Goal: Task Accomplishment & Management: Complete application form

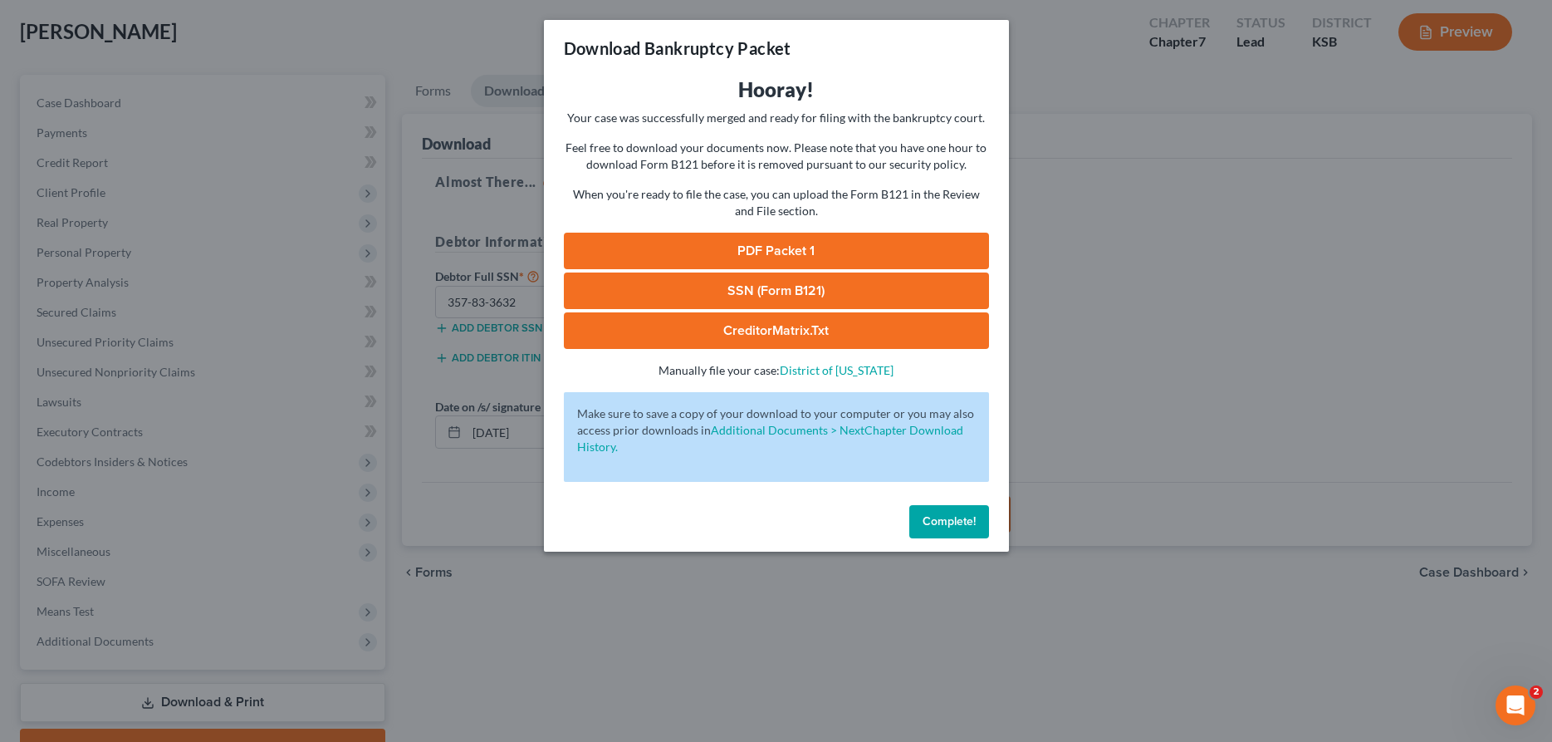
scroll to position [85, 0]
click at [944, 520] on span "Complete!" at bounding box center [949, 521] width 53 height 14
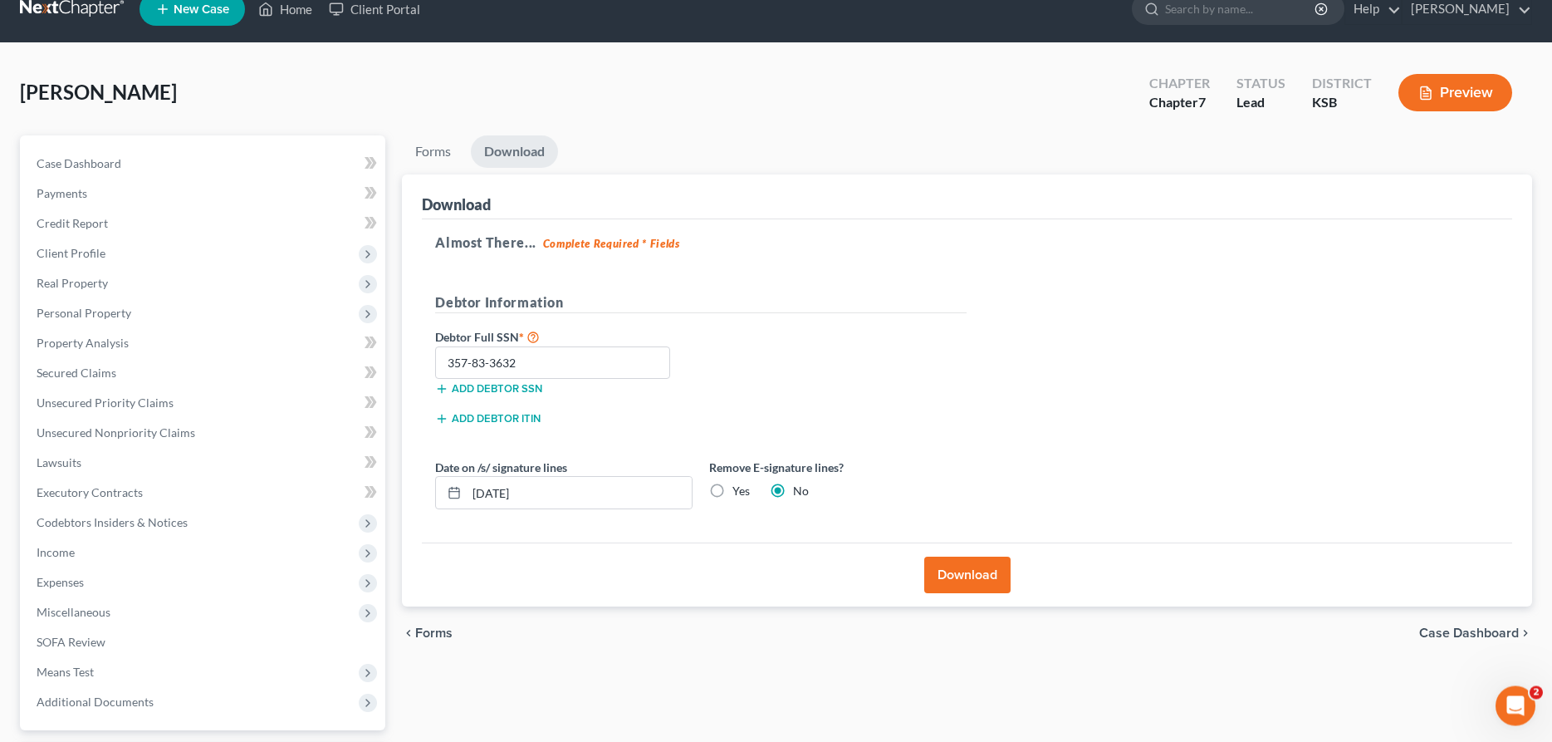
scroll to position [0, 0]
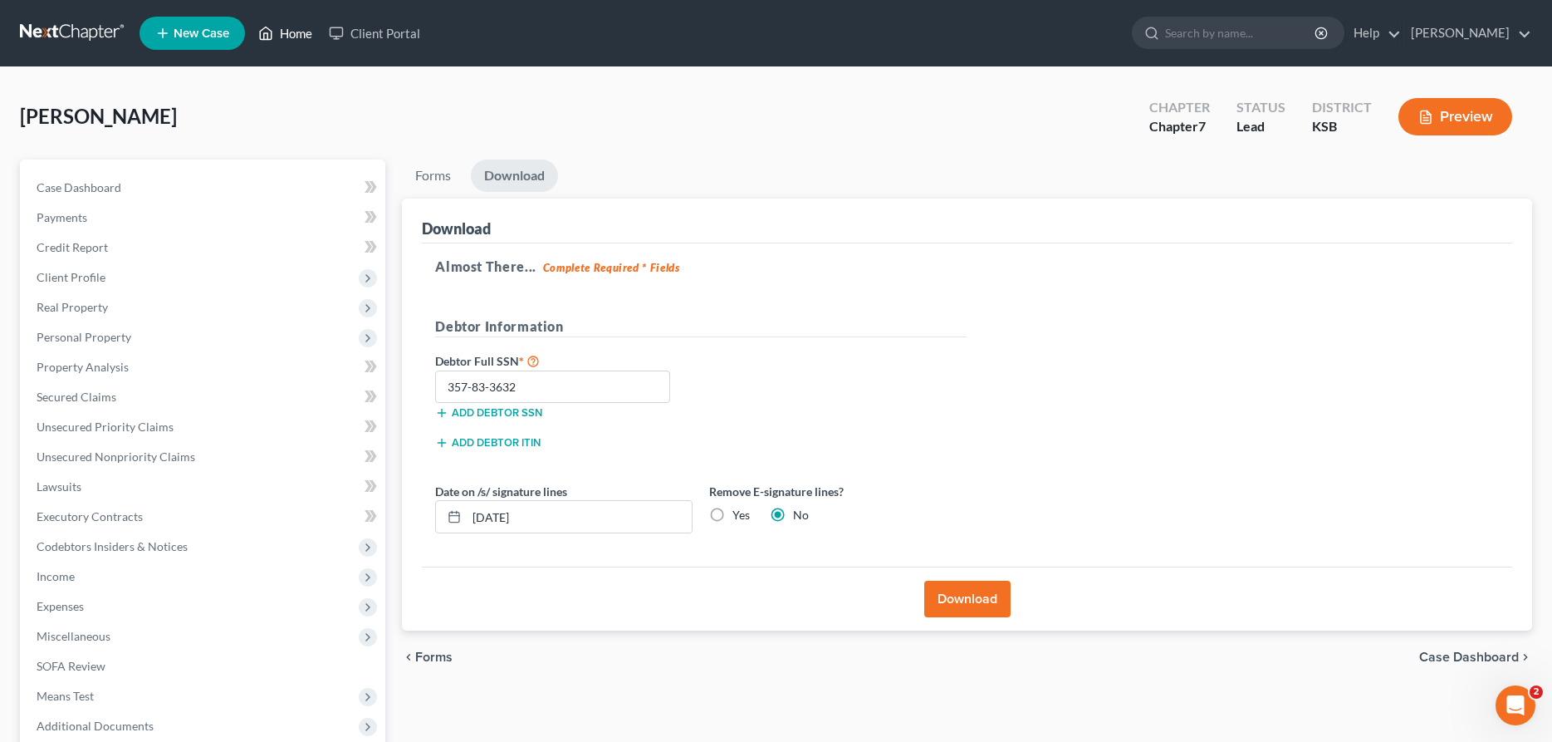
click at [306, 32] on link "Home" at bounding box center [285, 33] width 71 height 30
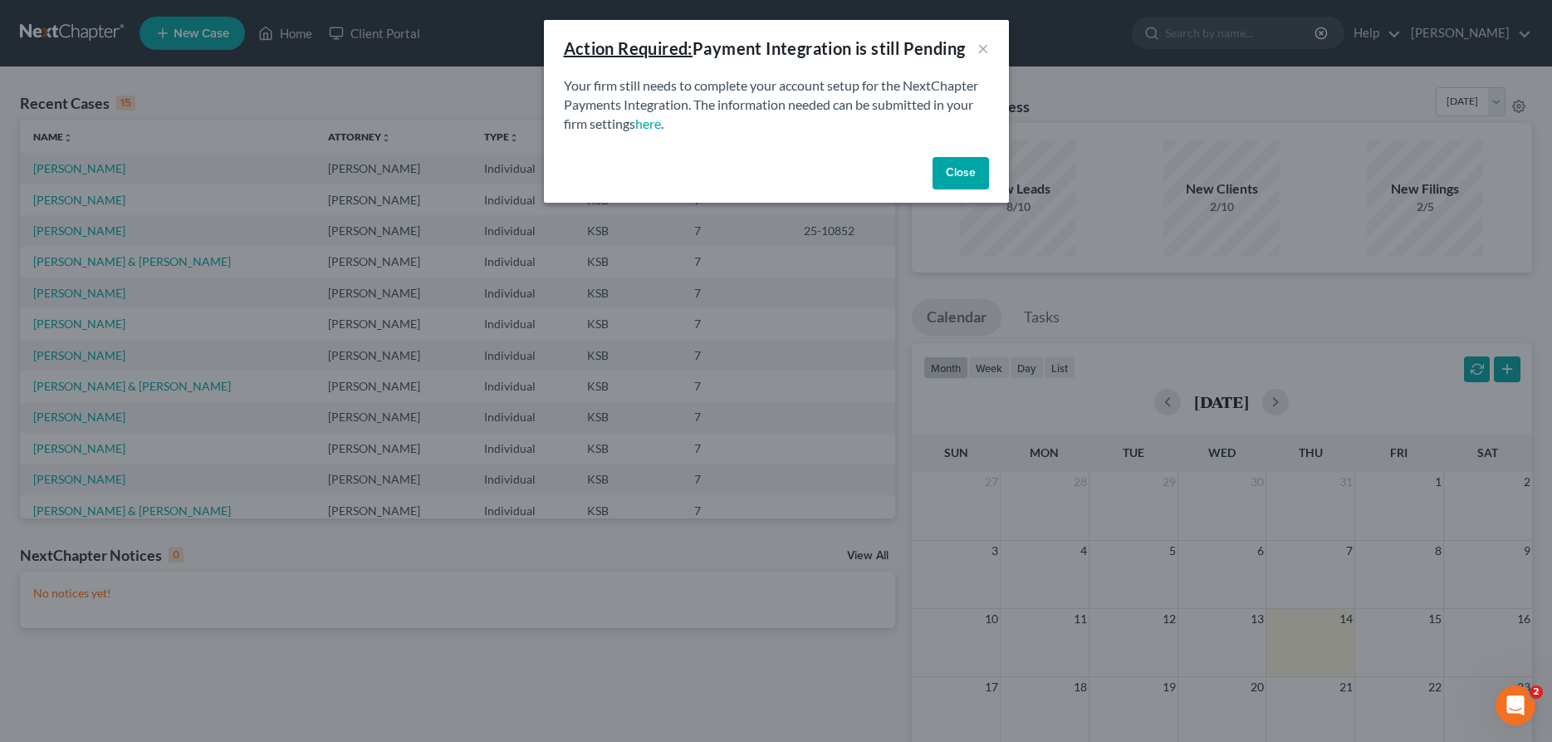
click at [956, 167] on button "Close" at bounding box center [961, 173] width 56 height 33
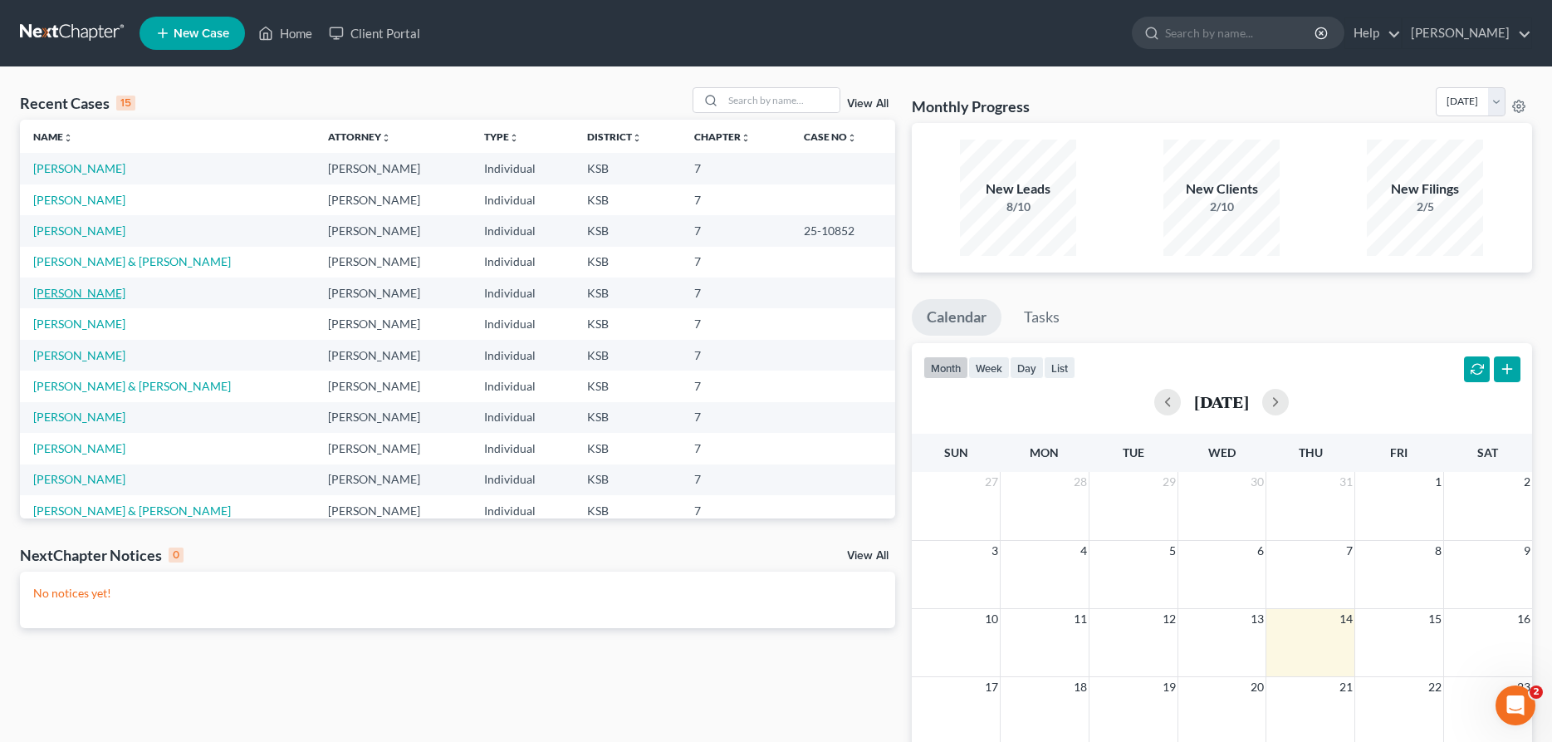
click at [79, 295] on link "[PERSON_NAME]" at bounding box center [79, 293] width 92 height 14
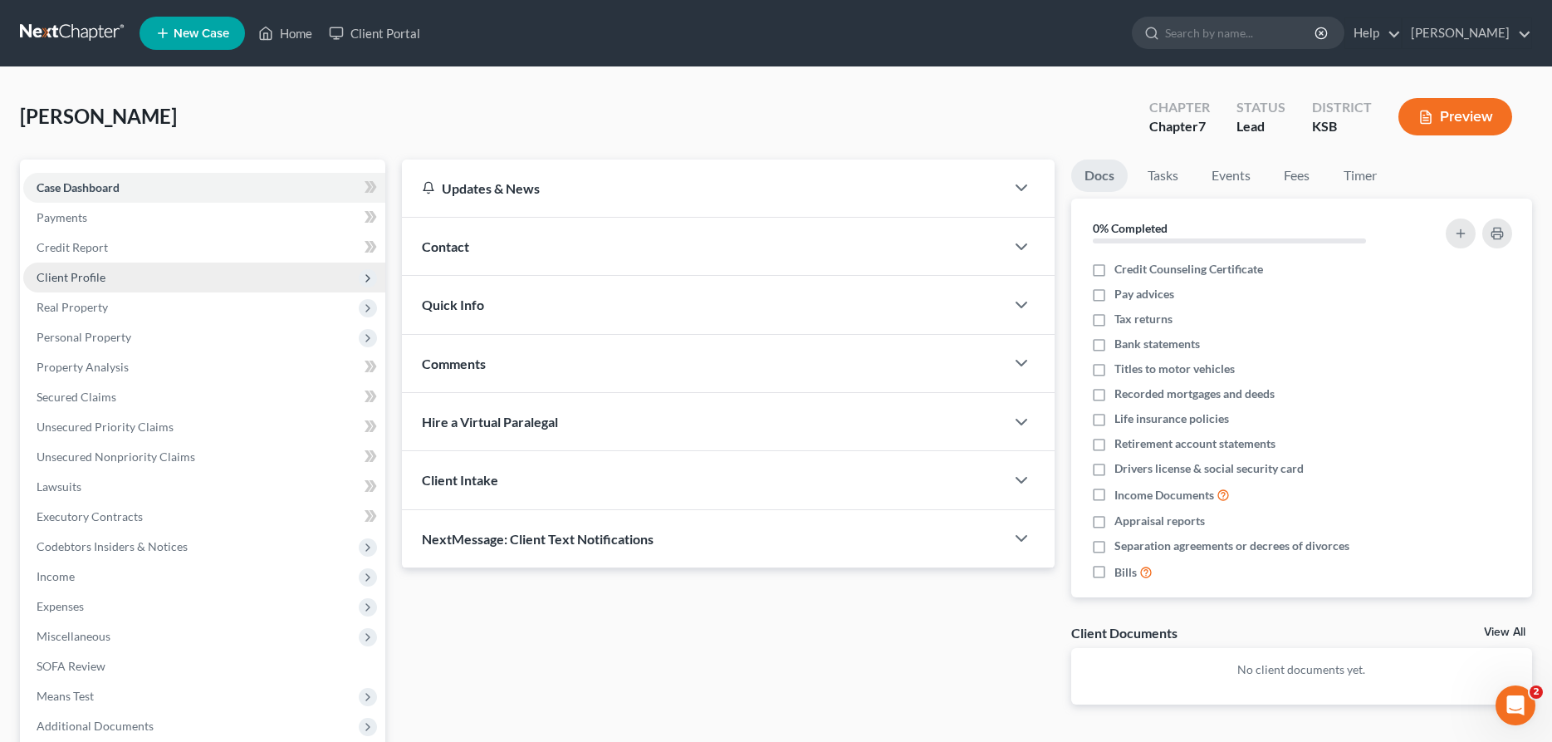
click at [74, 268] on span "Client Profile" at bounding box center [204, 277] width 362 height 30
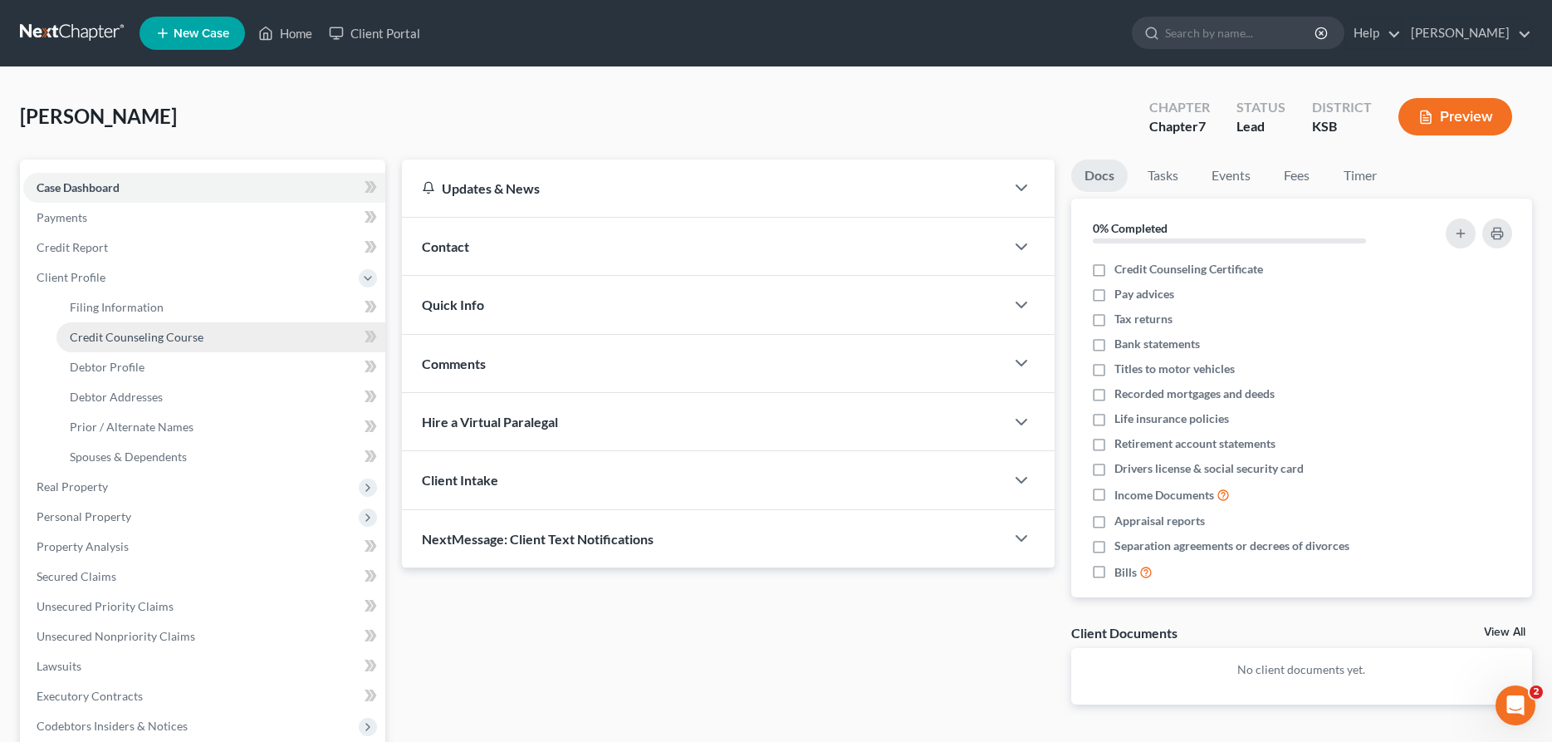
click at [110, 335] on span "Credit Counseling Course" at bounding box center [137, 337] width 134 height 14
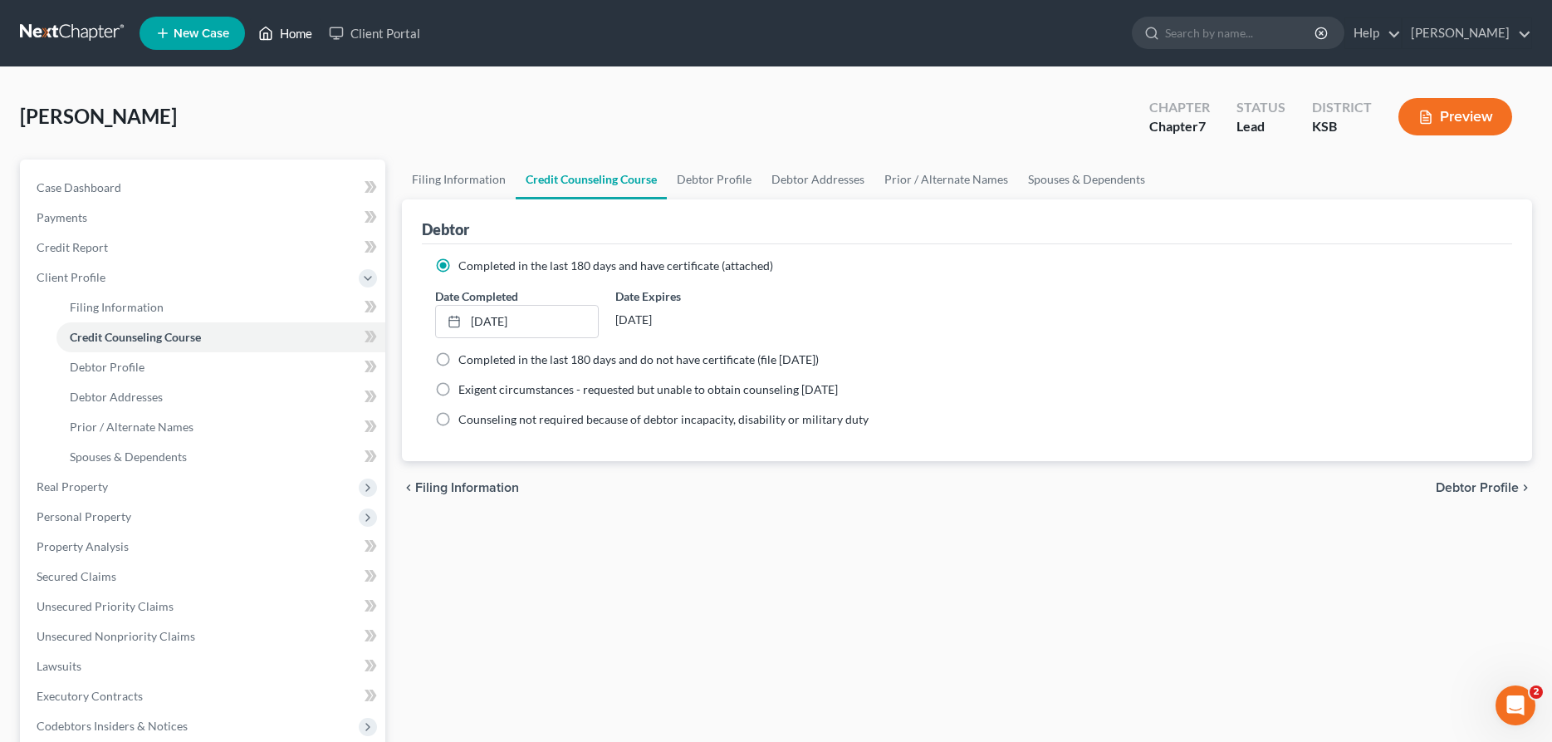
click at [280, 33] on link "Home" at bounding box center [285, 33] width 71 height 30
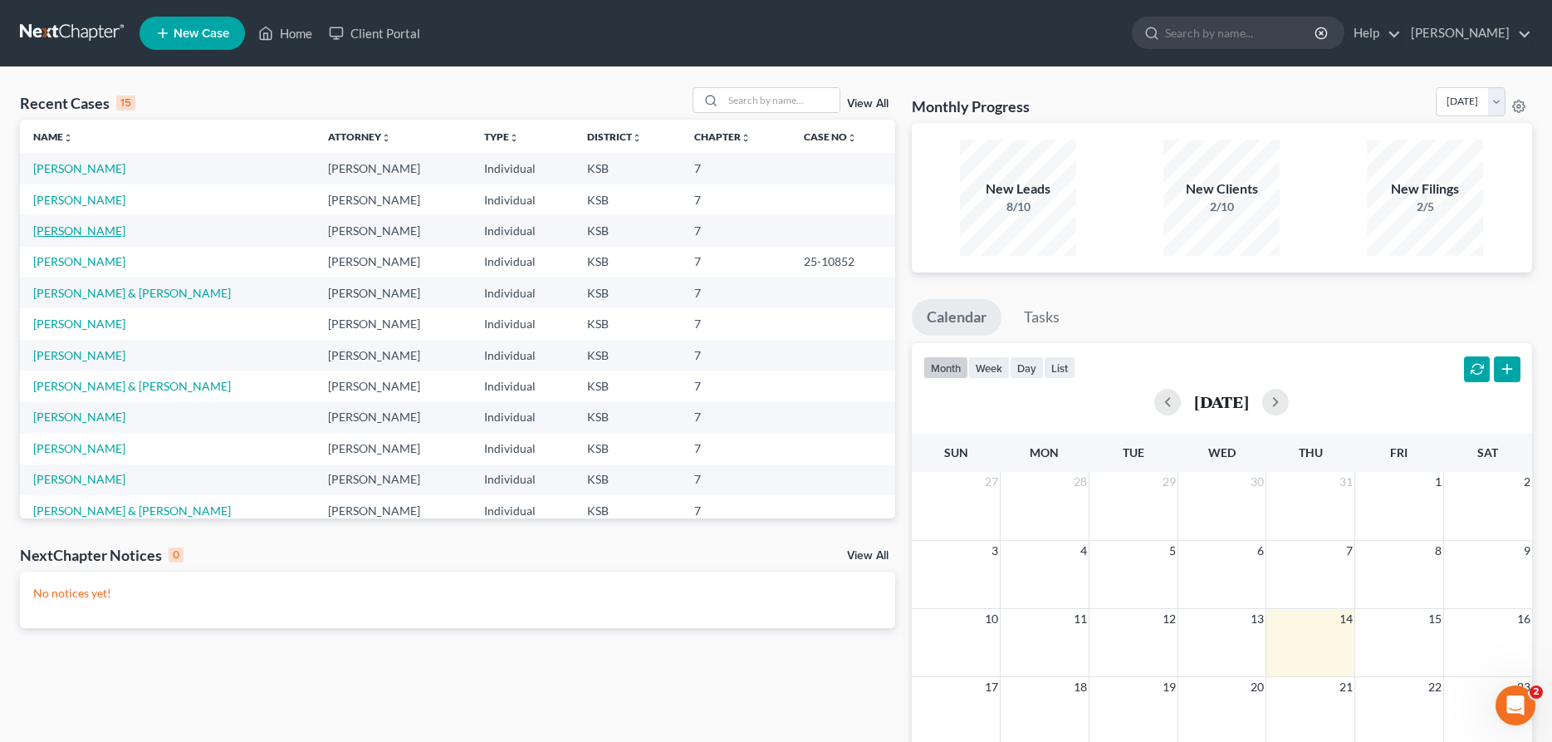
click at [83, 231] on link "[PERSON_NAME]" at bounding box center [79, 230] width 92 height 14
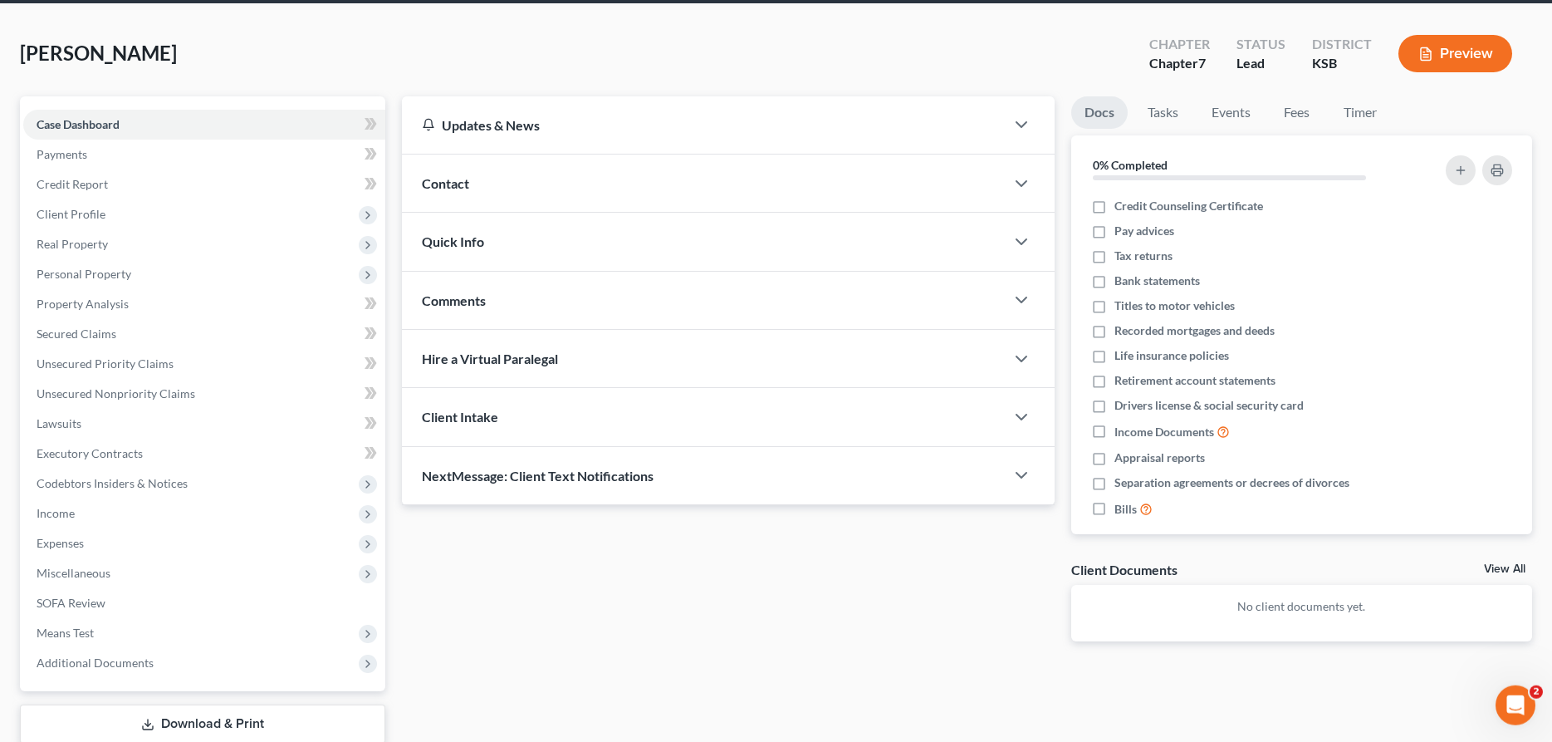
scroll to position [85, 0]
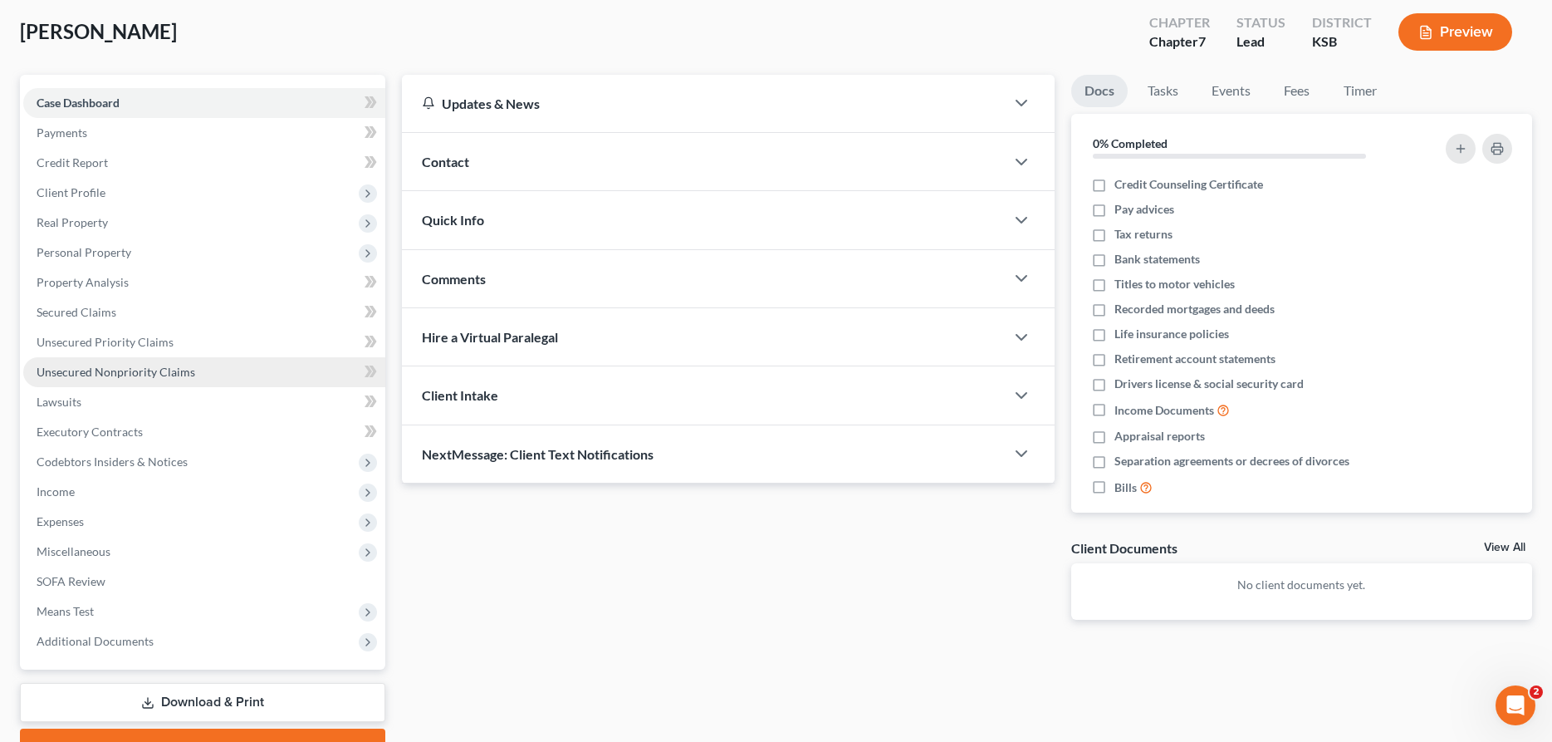
click at [151, 380] on link "Unsecured Nonpriority Claims" at bounding box center [204, 372] width 362 height 30
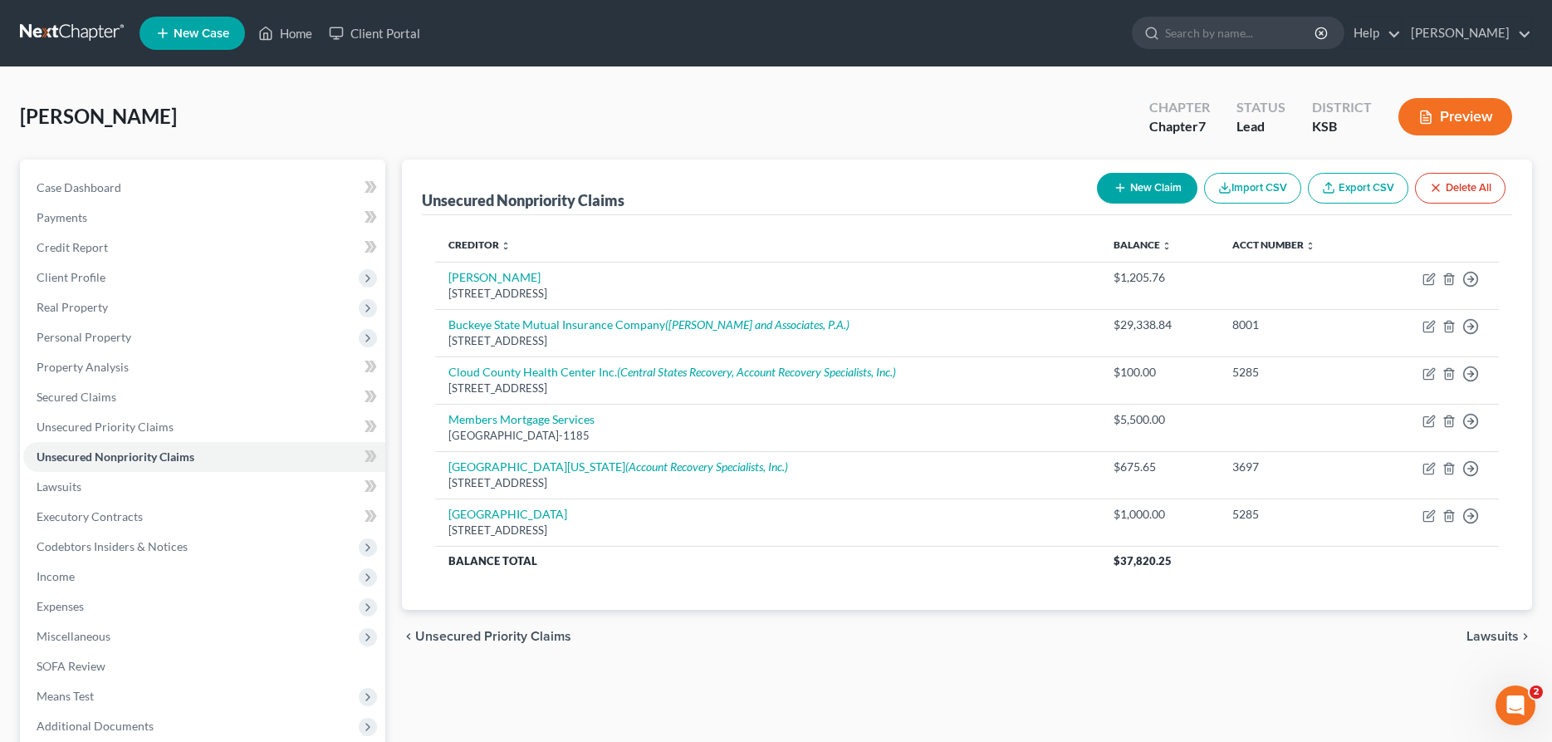
click at [1133, 190] on button "New Claim" at bounding box center [1147, 188] width 101 height 31
select select "0"
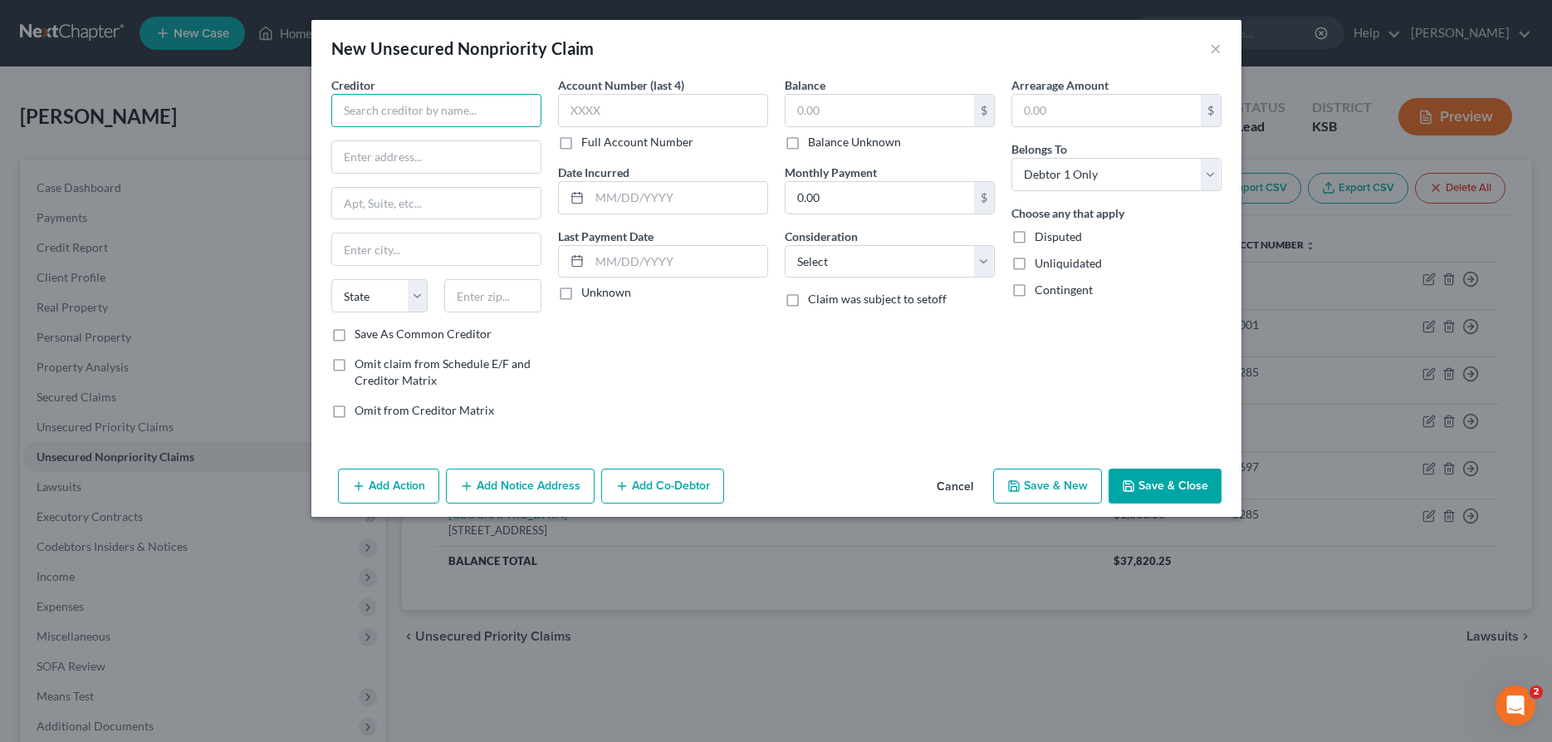
click at [380, 124] on input "text" at bounding box center [436, 110] width 210 height 33
type input "[PERSON_NAME]"
paste input "[STREET_ADDRESS]"
type input "[STREET_ADDRESS]"
click at [421, 257] on input "text" at bounding box center [436, 249] width 208 height 32
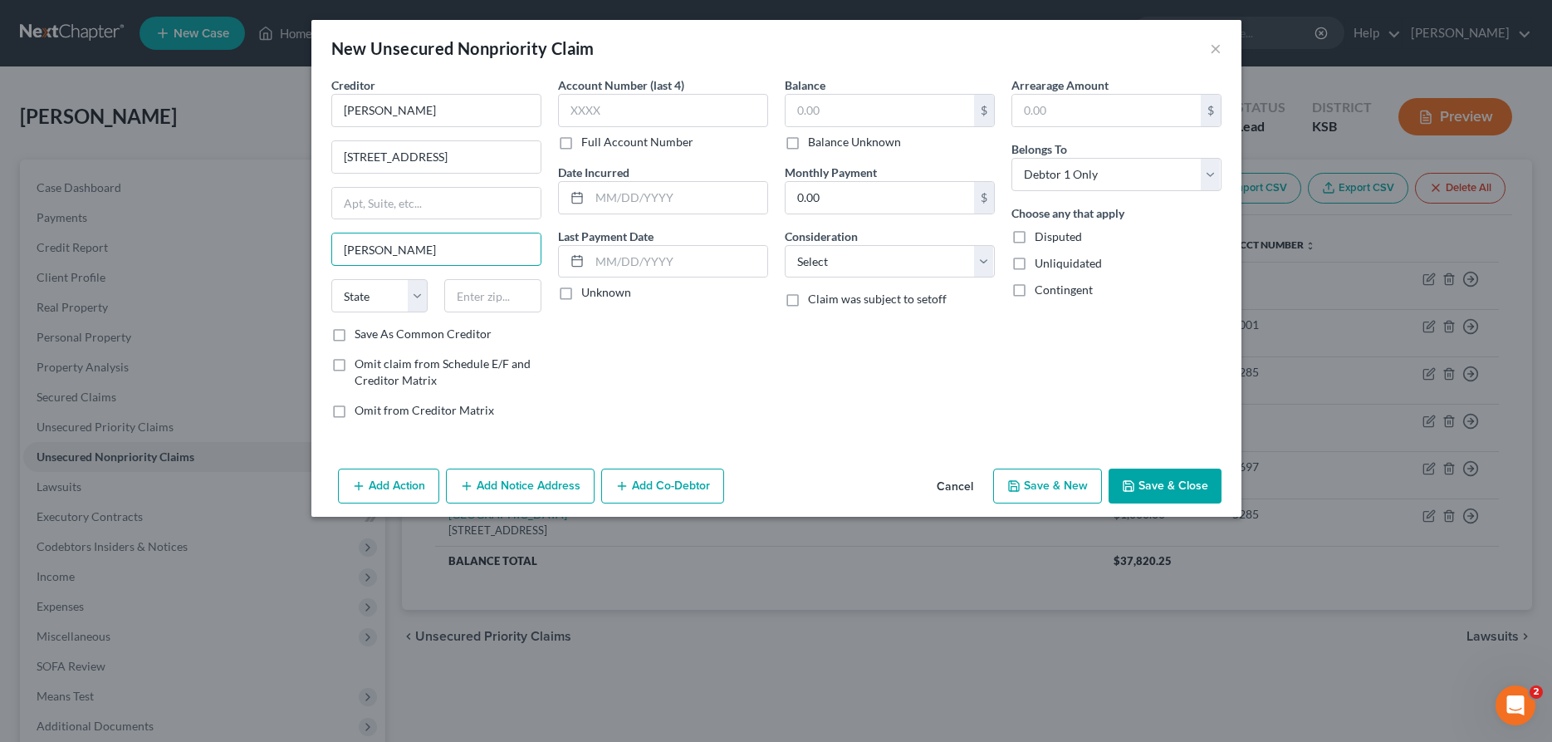
type input "[PERSON_NAME]"
select select "2"
type input "72601"
click at [802, 104] on input "text" at bounding box center [880, 111] width 189 height 32
type input "50,000"
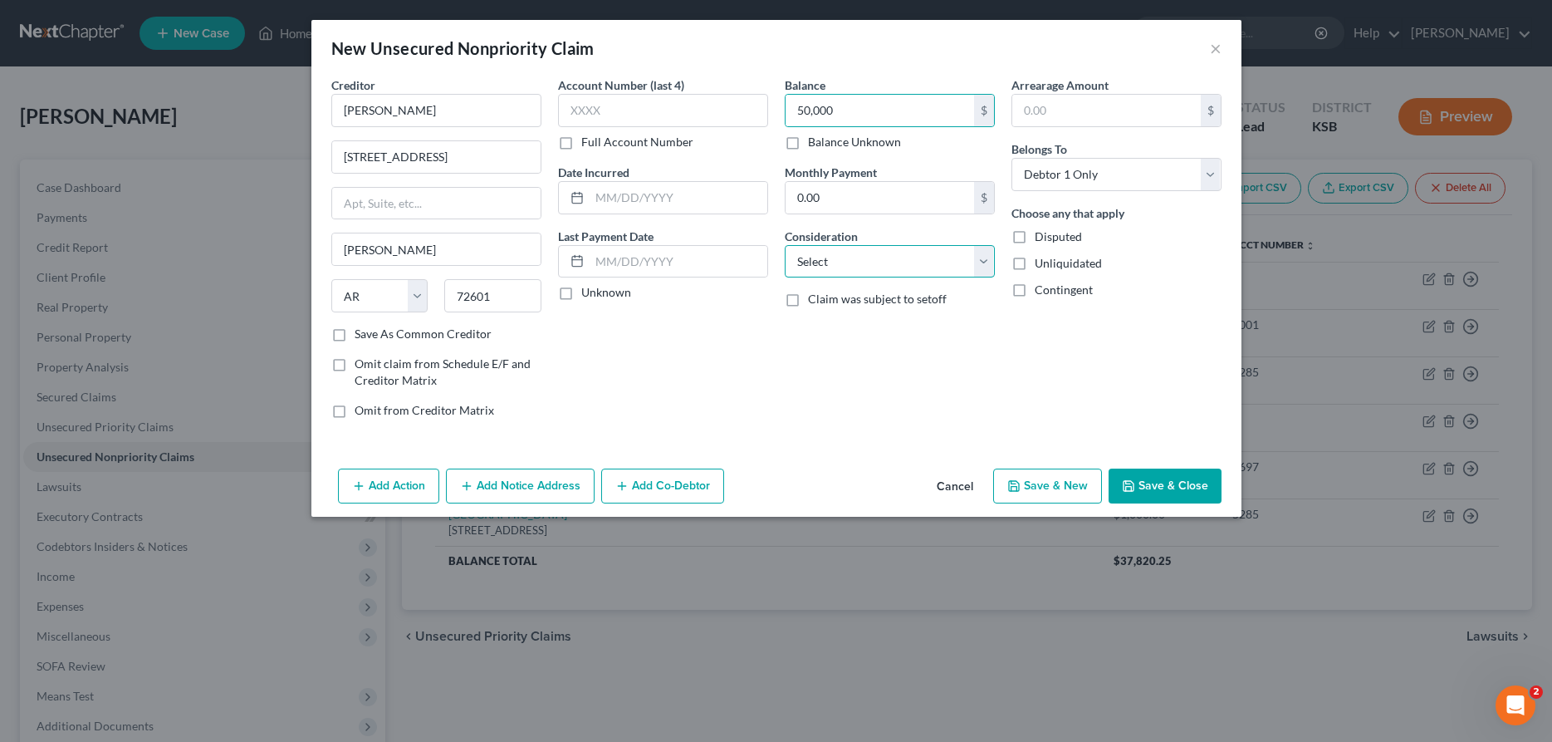
click at [785, 245] on select "Select Cable / Satellite Services Collection Agency Credit Card Debt Debt Couns…" at bounding box center [890, 261] width 210 height 33
select select "8"
click option "Judgment Liens" at bounding box center [0, 0] width 0 height 0
click at [1167, 483] on button "Save & Close" at bounding box center [1165, 485] width 113 height 35
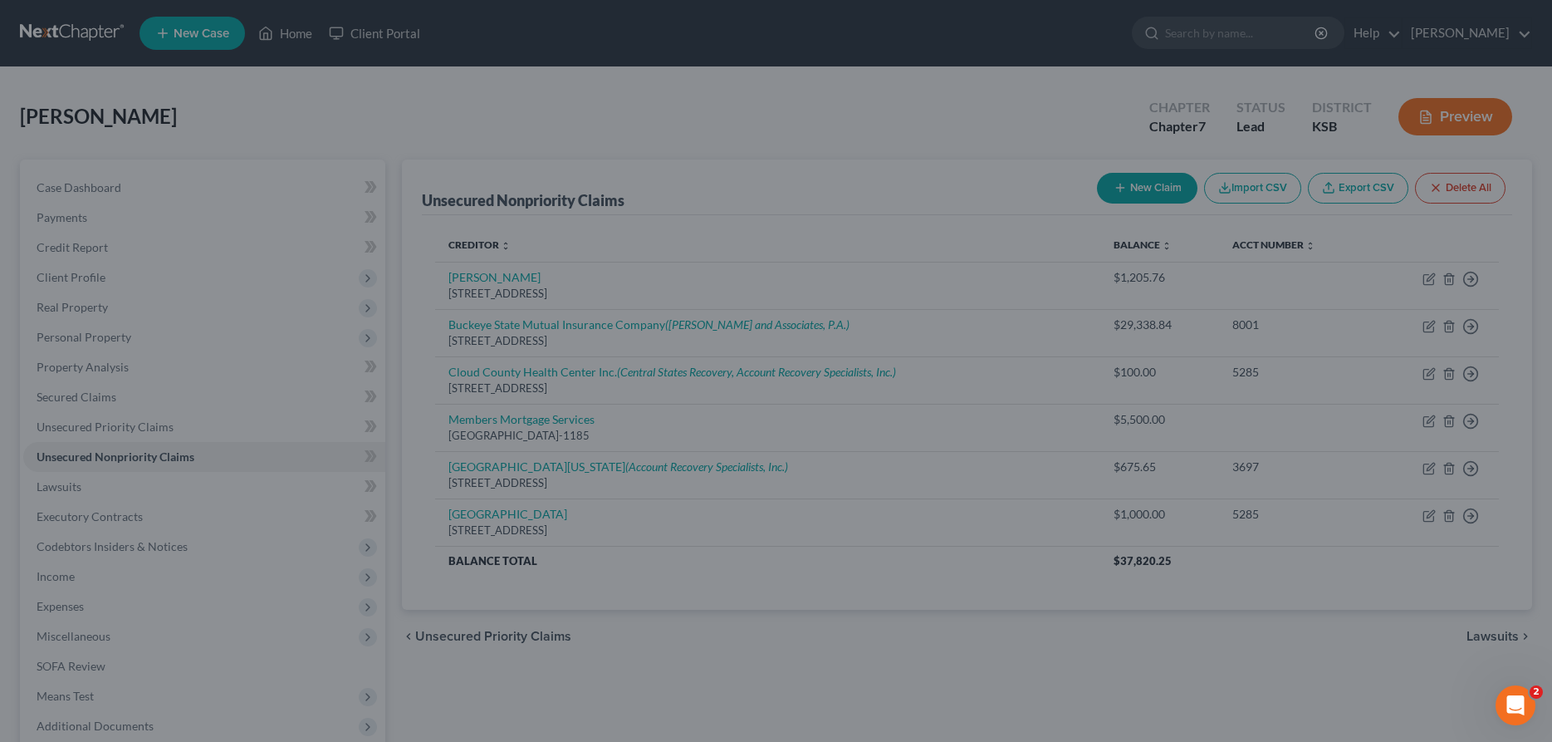
type input "50,000.00"
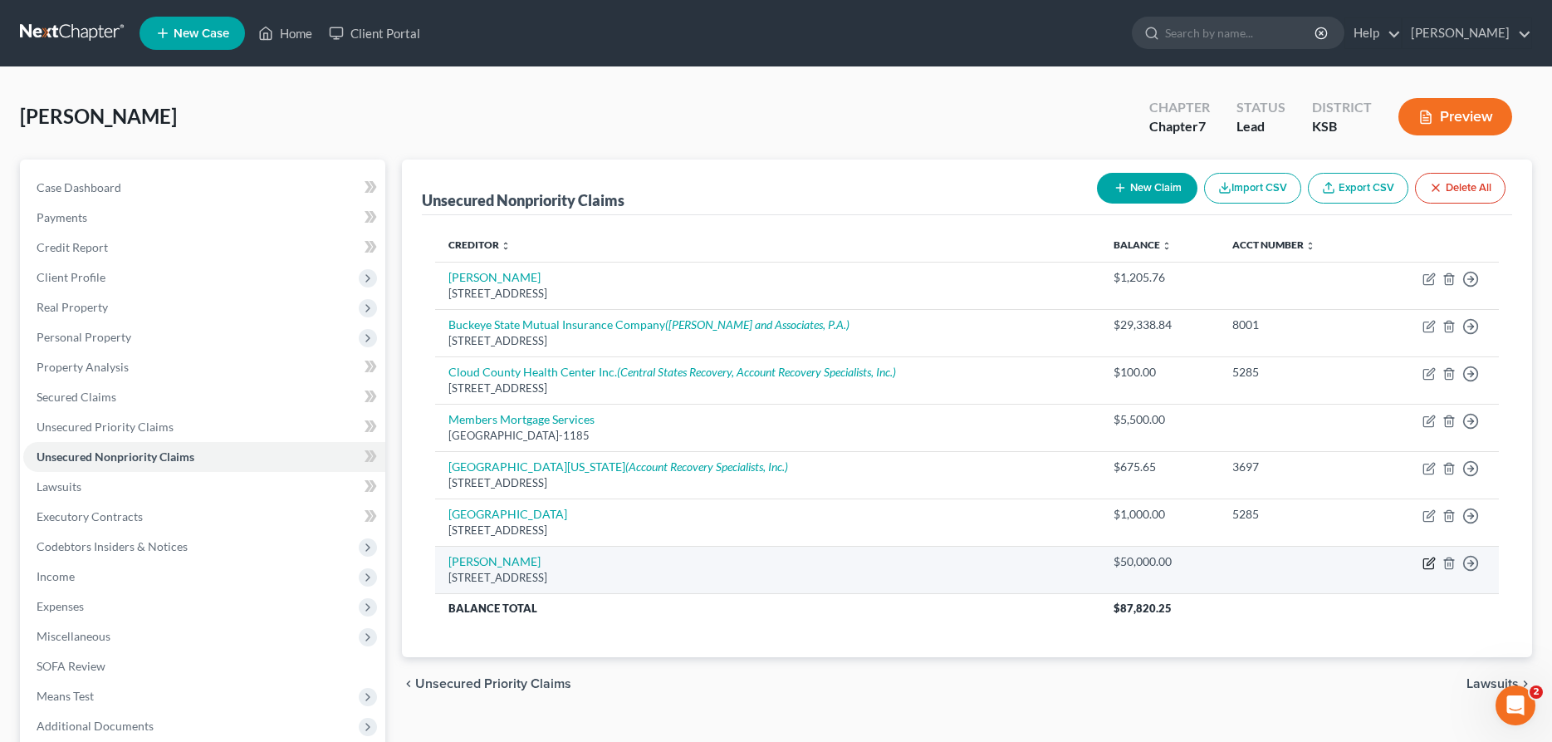
click at [1429, 561] on icon "button" at bounding box center [1429, 563] width 13 height 13
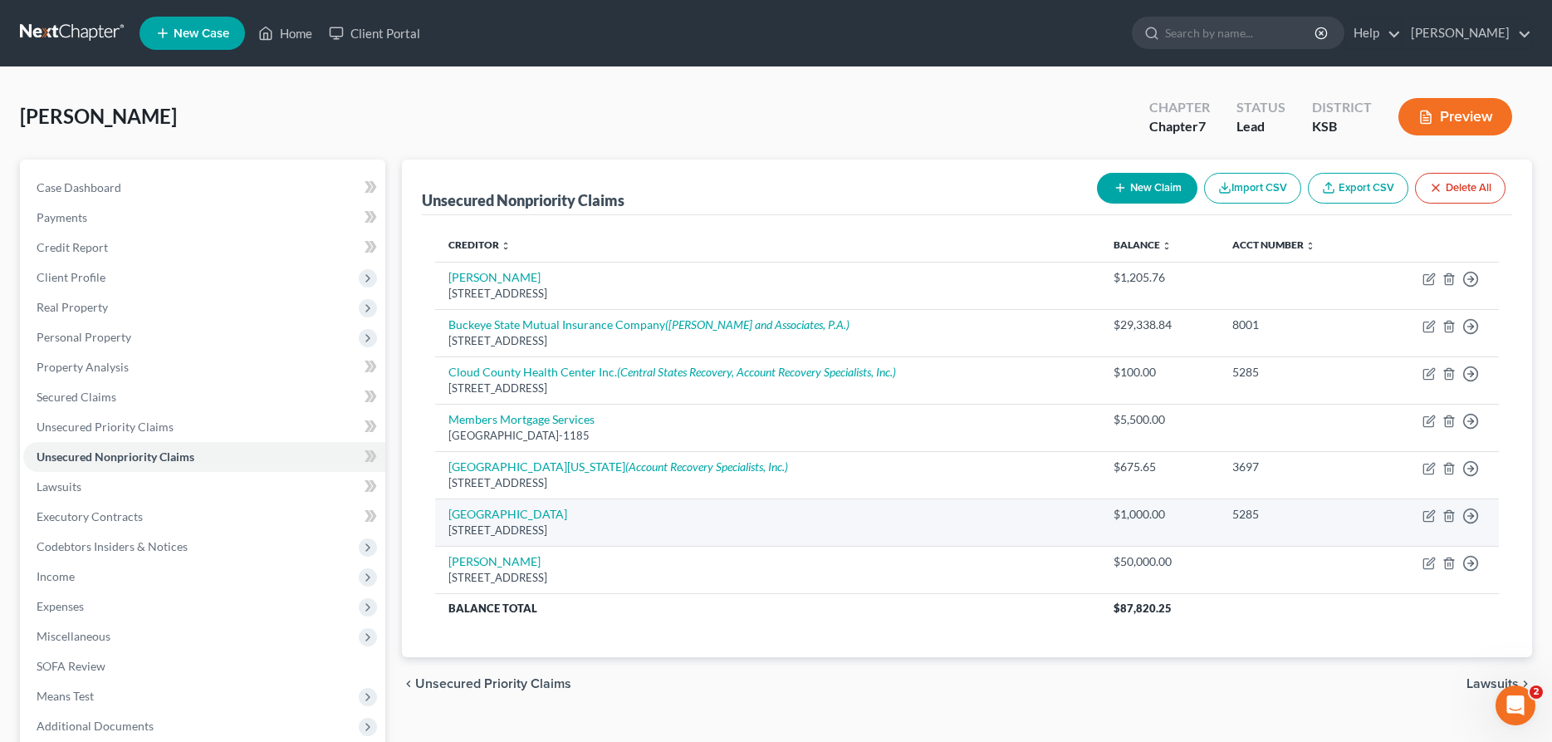
select select "2"
select select "8"
select select "0"
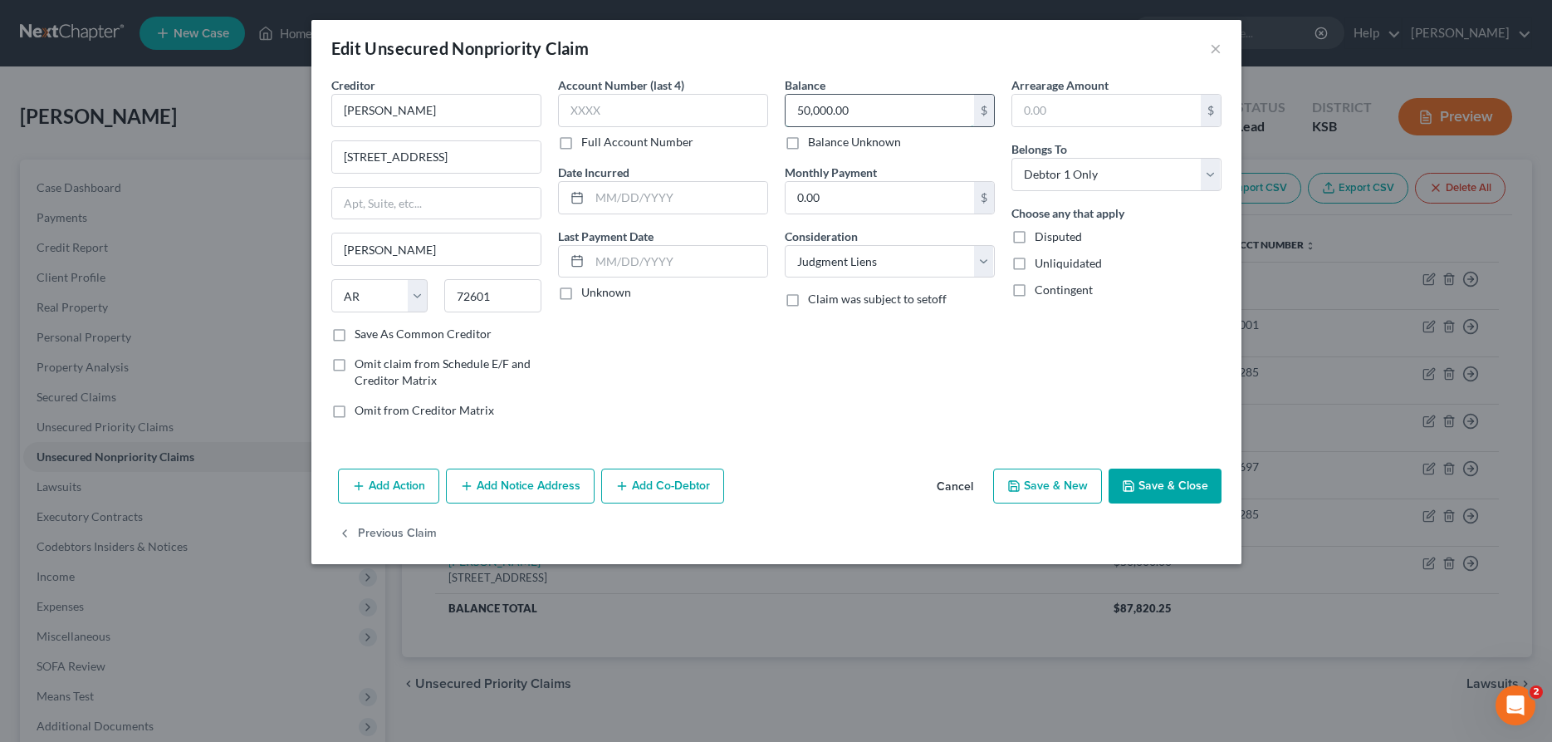
click at [885, 111] on input "50,000.00" at bounding box center [880, 111] width 189 height 32
type input "30,000.00"
drag, startPoint x: 1209, startPoint y: 488, endPoint x: 972, endPoint y: 464, distance: 238.9
click at [1206, 488] on button "Save & Close" at bounding box center [1165, 485] width 113 height 35
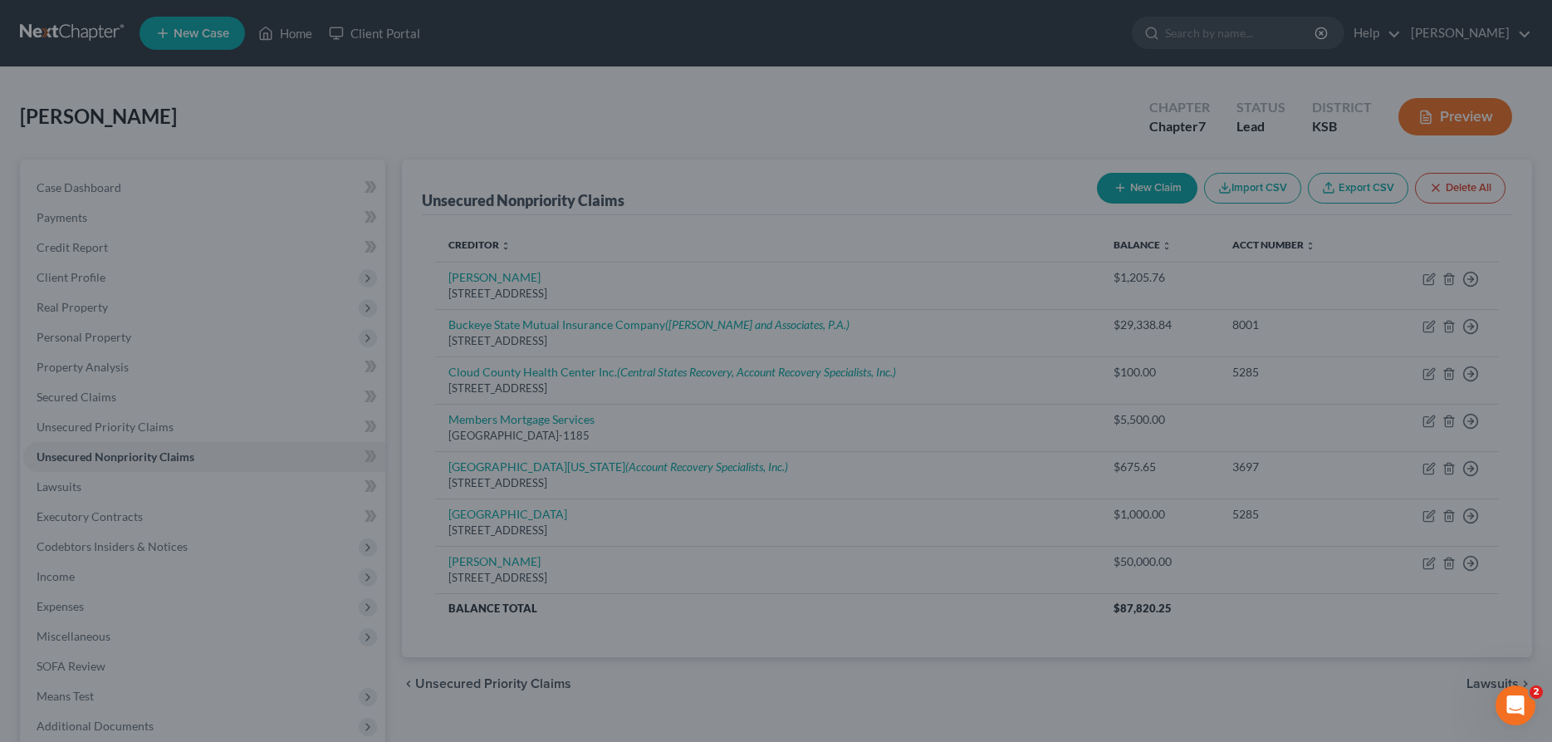
type input "0"
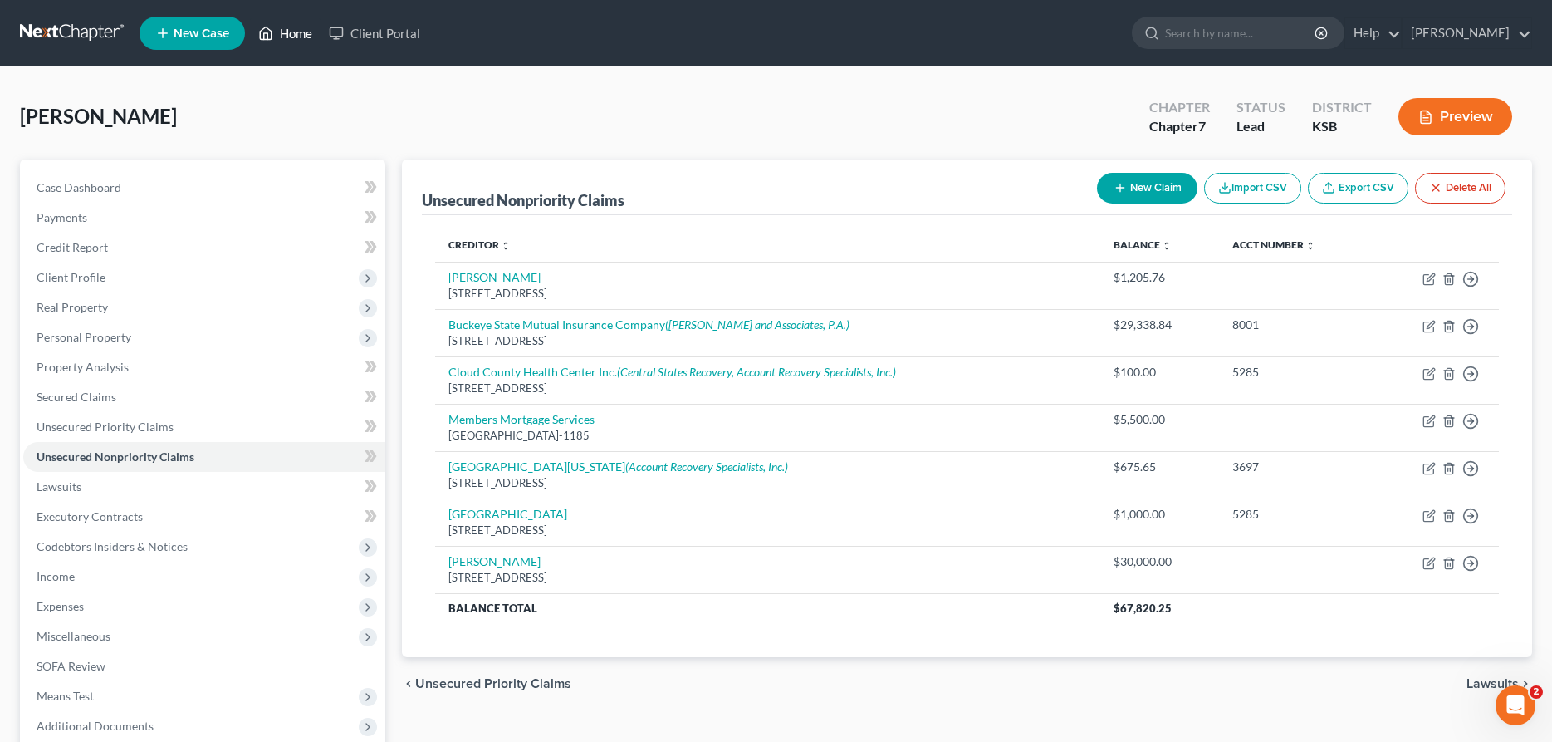
click at [284, 33] on link "Home" at bounding box center [285, 33] width 71 height 30
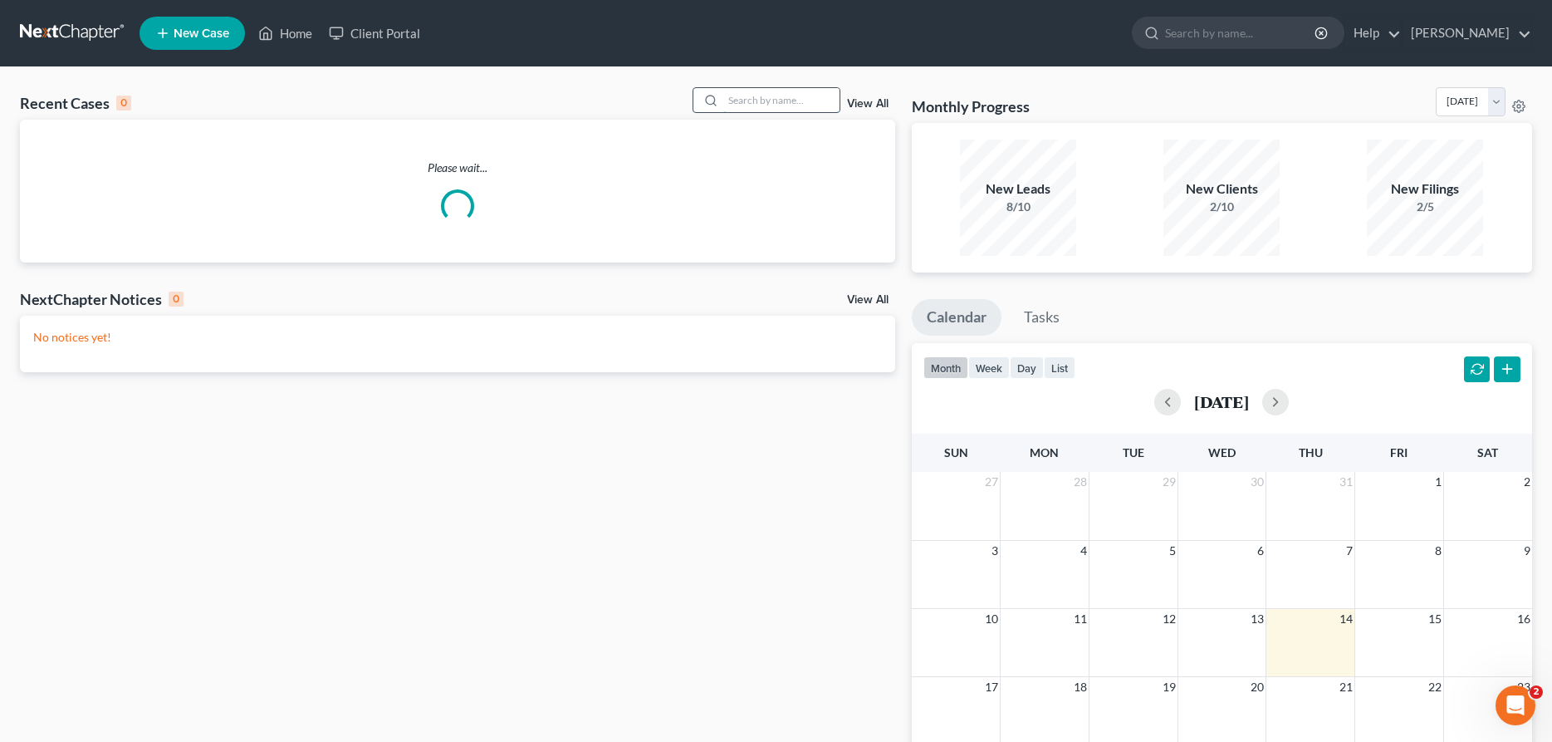
click at [764, 101] on input "search" at bounding box center [781, 100] width 116 height 24
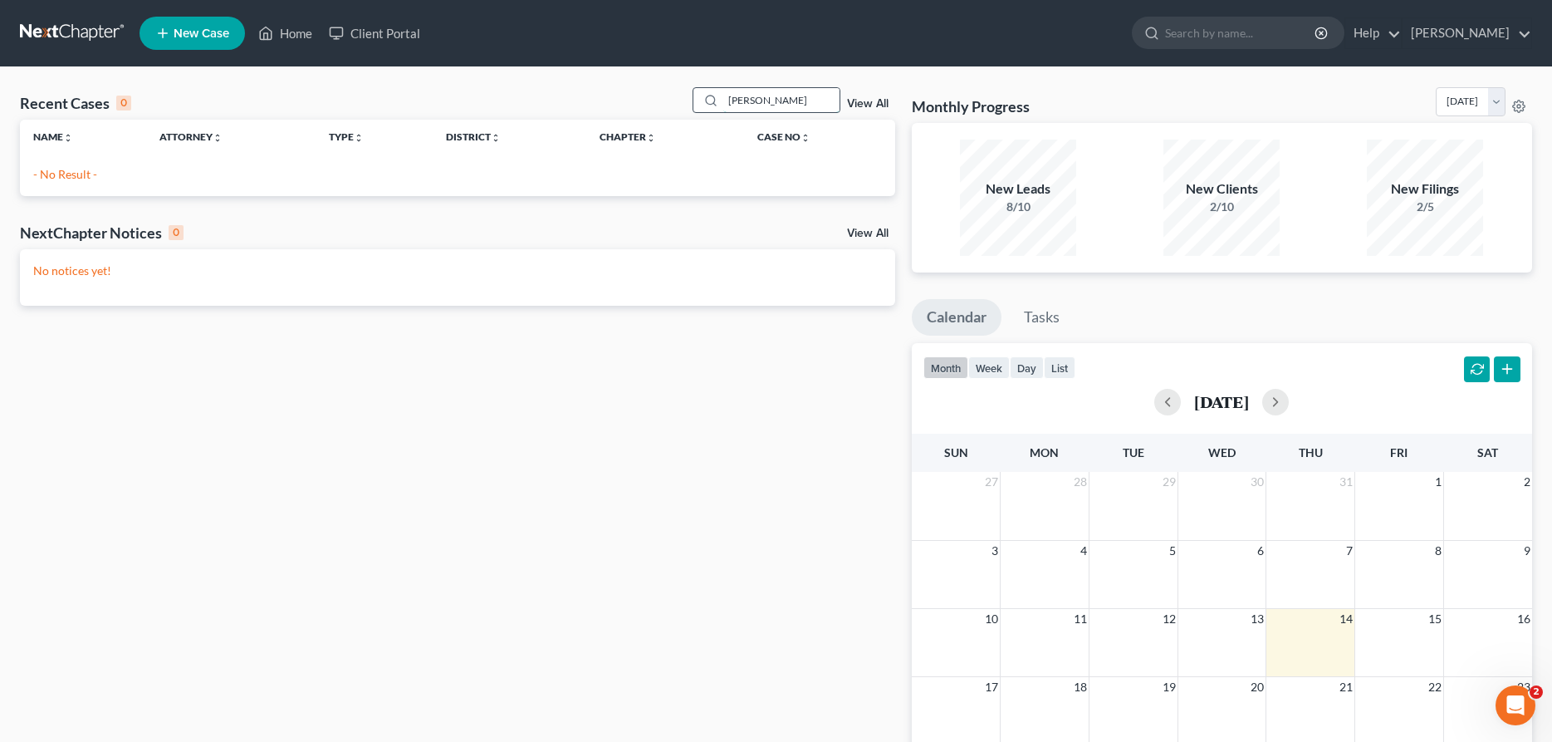
type input "[PERSON_NAME]"
click at [790, 102] on input "[PERSON_NAME]" at bounding box center [781, 100] width 116 height 24
click at [280, 28] on link "Home" at bounding box center [285, 33] width 71 height 30
drag, startPoint x: 779, startPoint y: 105, endPoint x: 667, endPoint y: 101, distance: 112.2
click at [723, 98] on input "[PERSON_NAME]" at bounding box center [781, 100] width 116 height 24
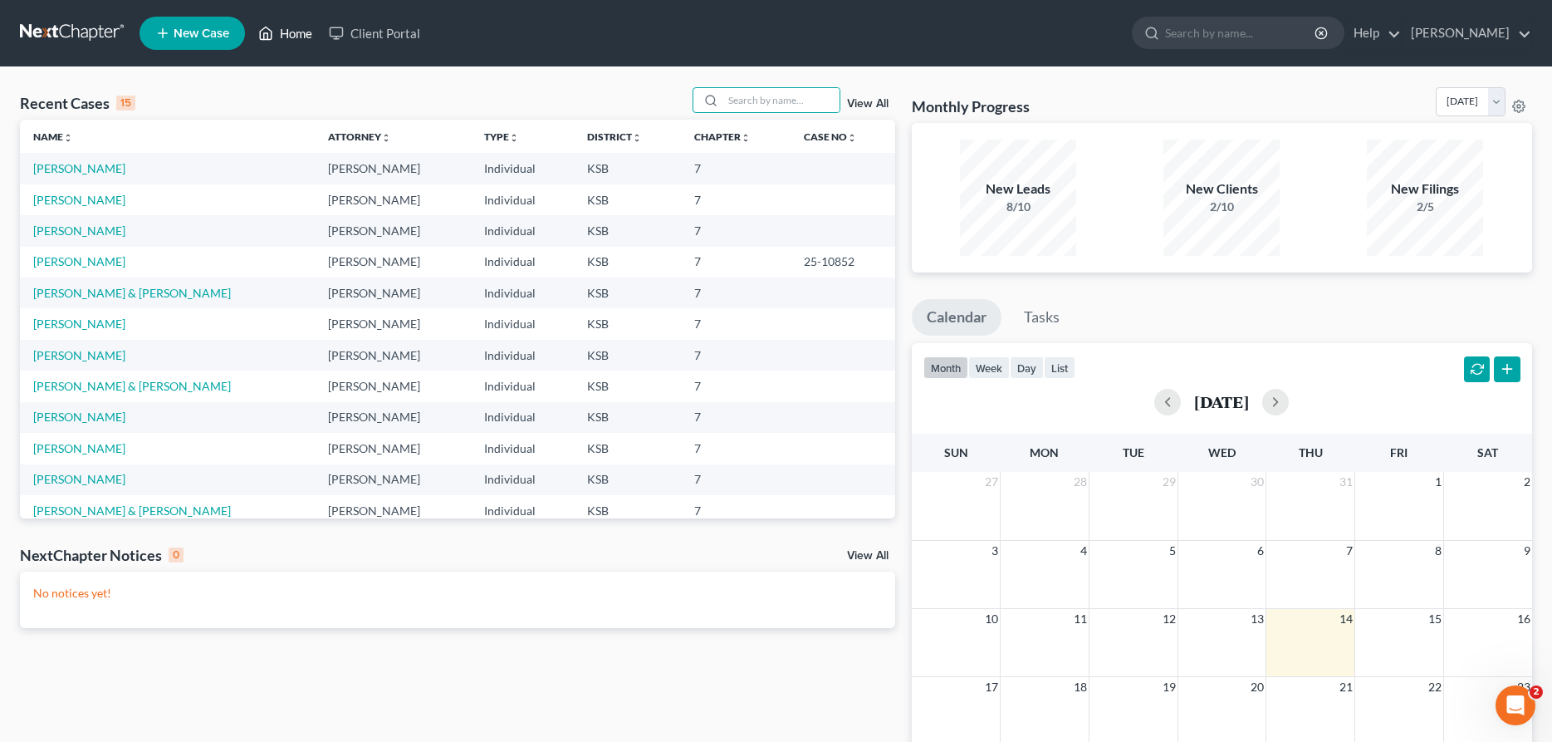
click at [290, 32] on link "Home" at bounding box center [285, 33] width 71 height 30
click at [741, 102] on input "search" at bounding box center [781, 100] width 116 height 24
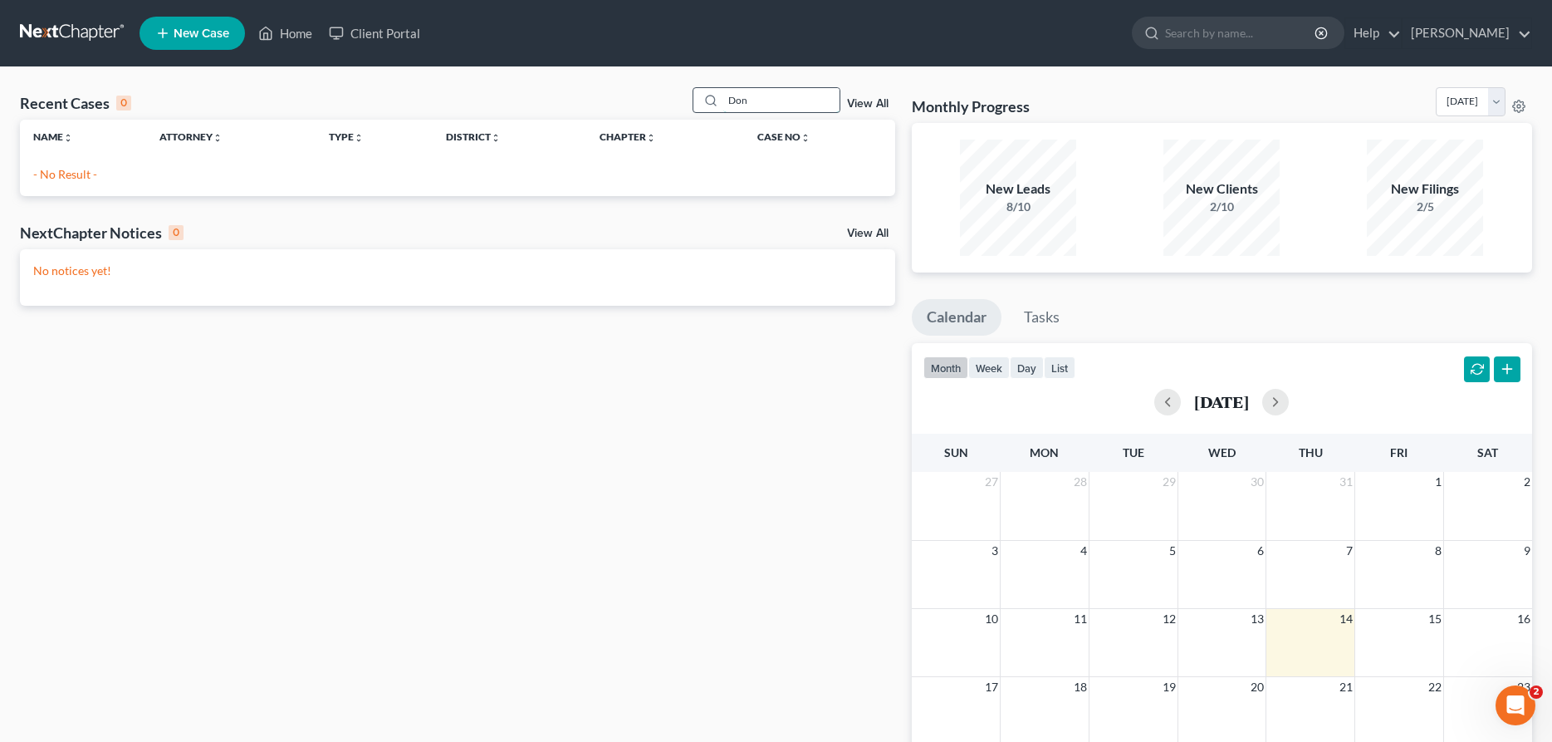
click at [809, 106] on input "Don" at bounding box center [781, 100] width 116 height 24
type input "D"
type input "[PERSON_NAME]"
drag, startPoint x: 777, startPoint y: 95, endPoint x: 711, endPoint y: 110, distance: 67.3
click at [723, 110] on input "[PERSON_NAME]" at bounding box center [781, 100] width 116 height 24
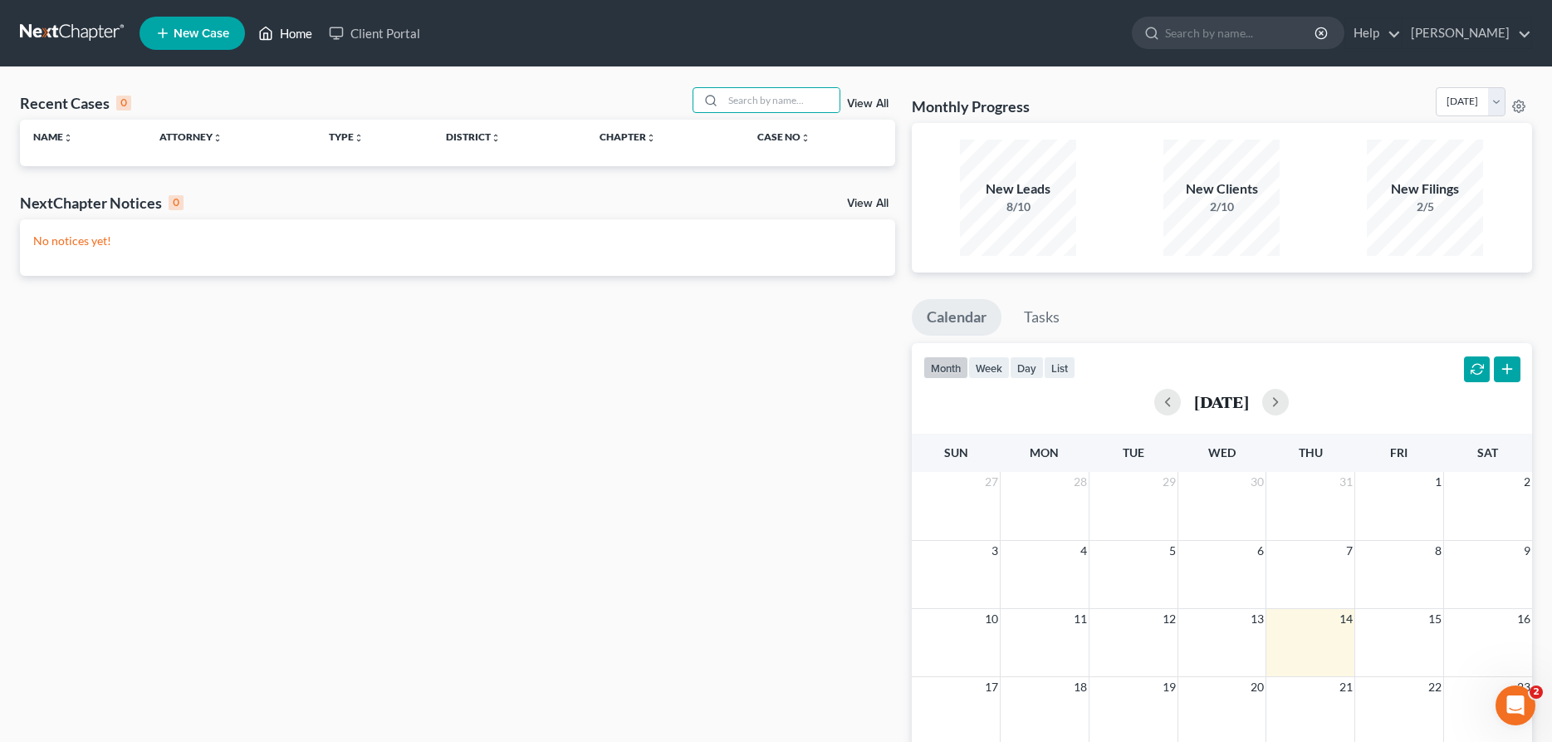
click at [292, 25] on link "Home" at bounding box center [285, 33] width 71 height 30
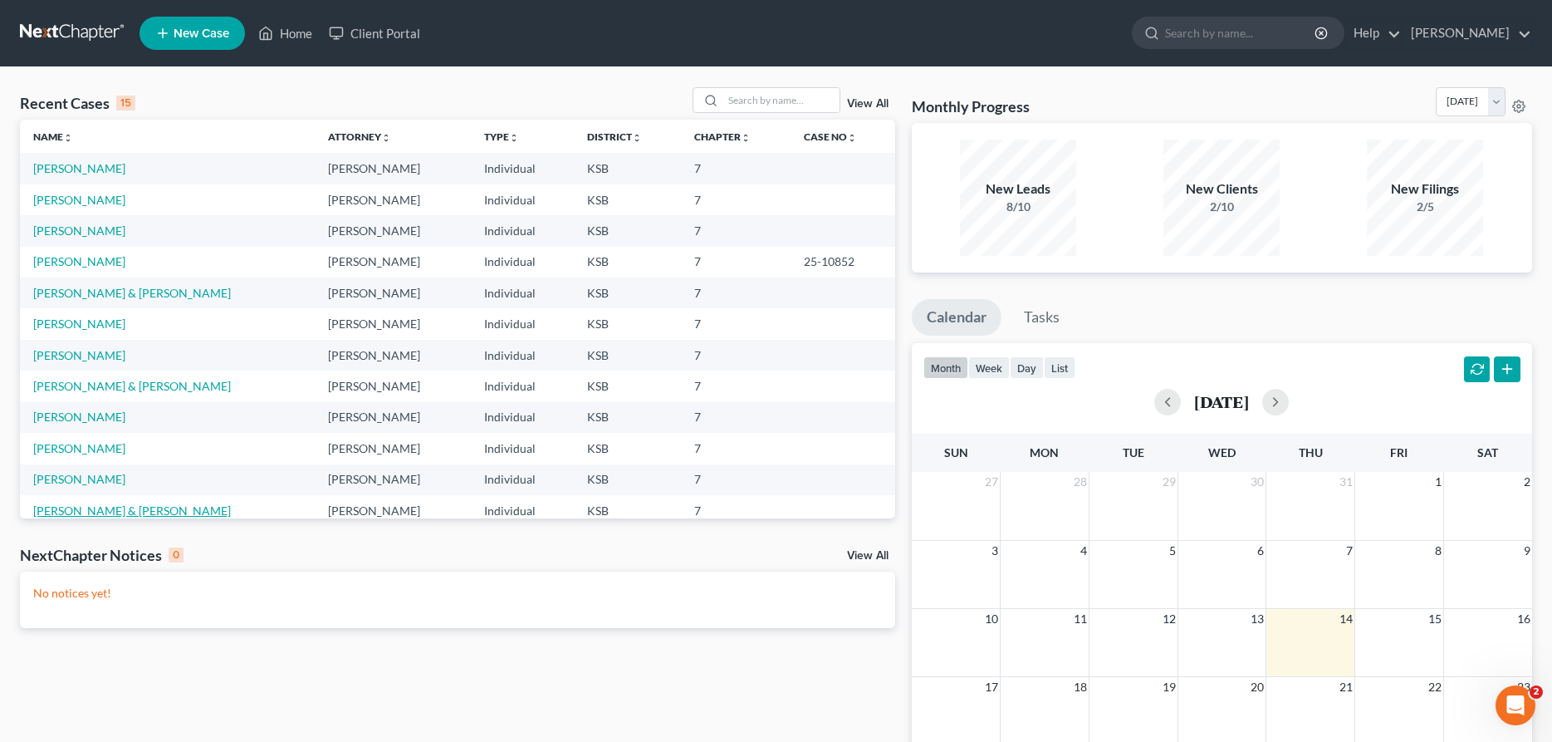
click at [103, 510] on link "[PERSON_NAME] & [PERSON_NAME]" at bounding box center [132, 510] width 198 height 14
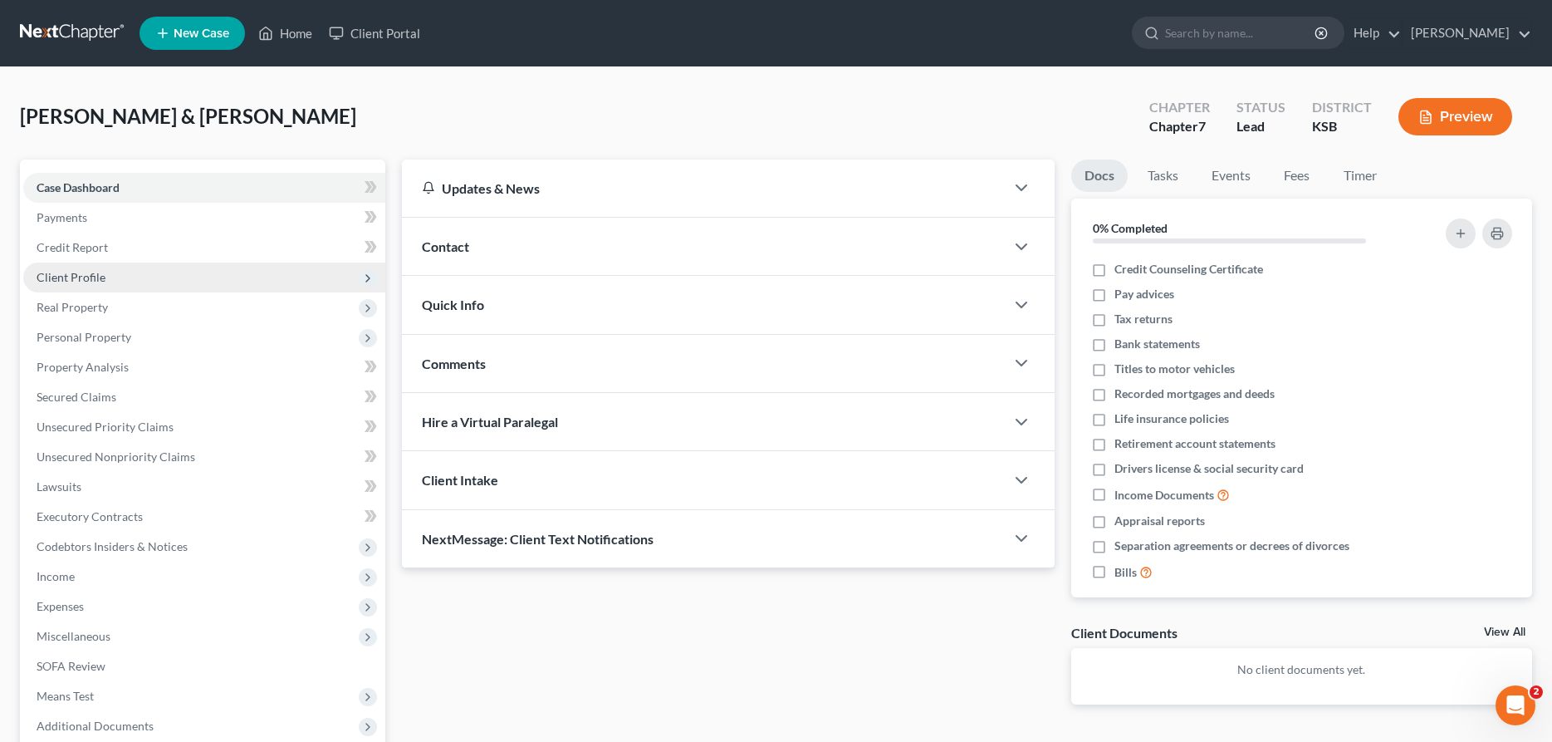
click at [86, 271] on span "Client Profile" at bounding box center [71, 277] width 69 height 14
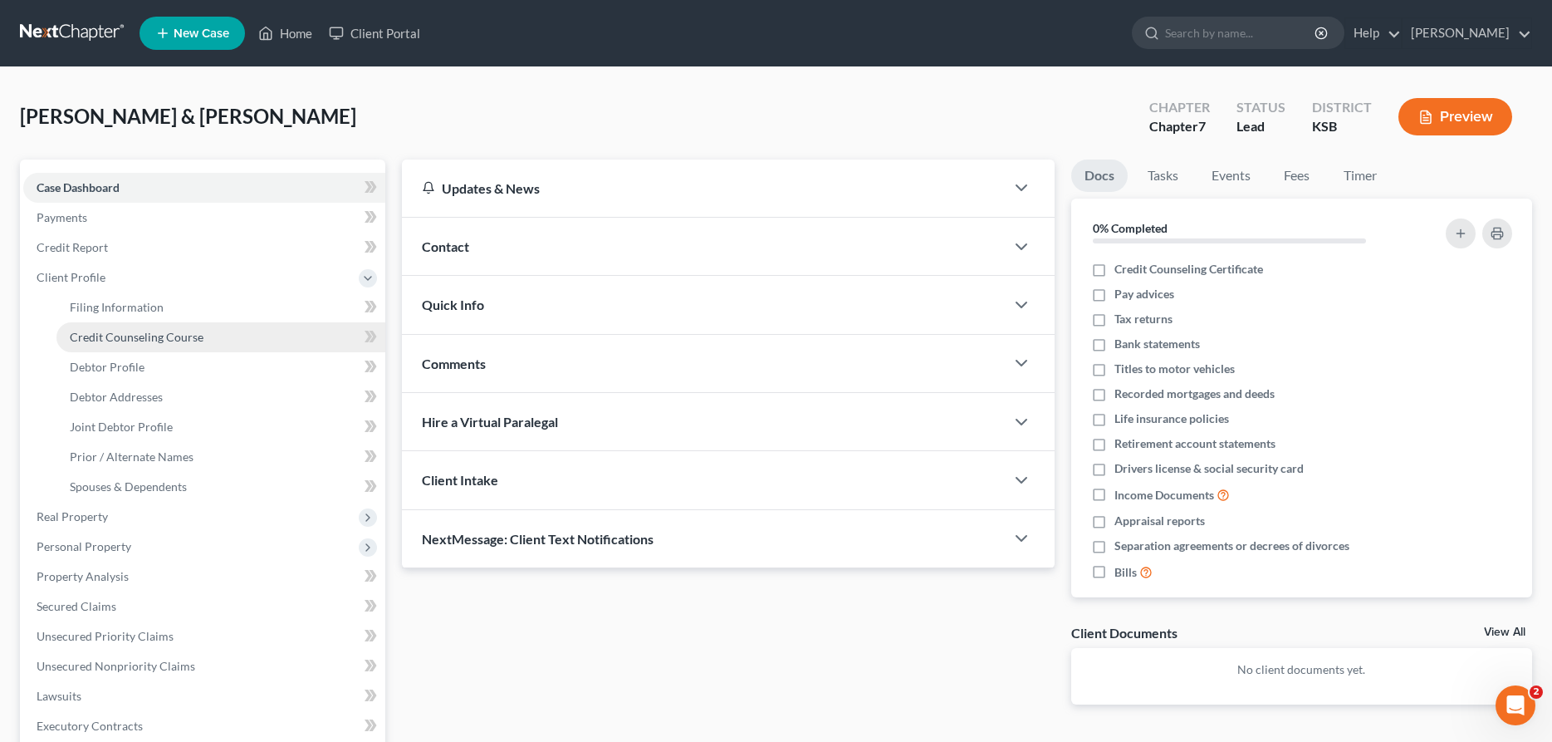
click at [114, 334] on span "Credit Counseling Course" at bounding box center [137, 337] width 134 height 14
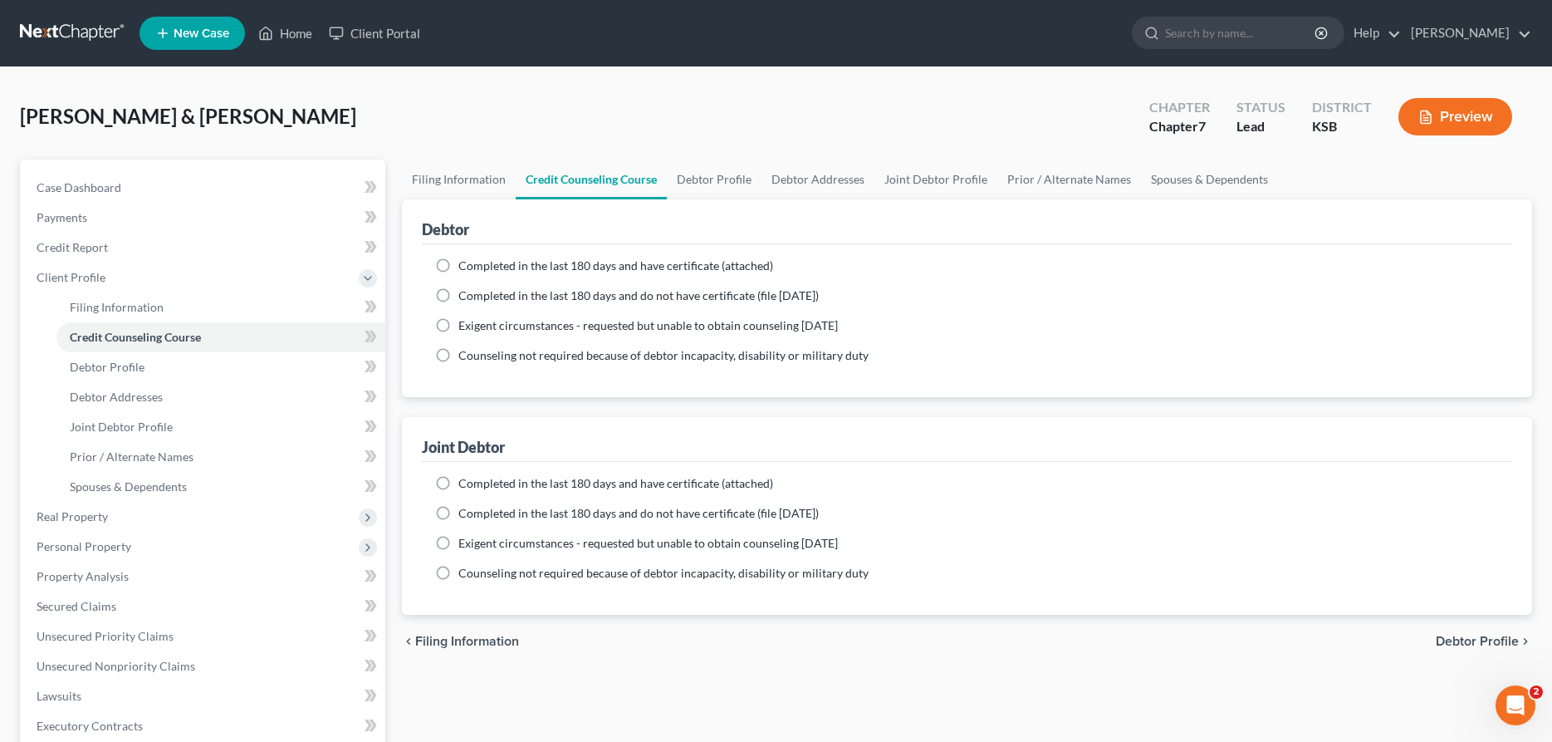
click at [459, 262] on label "Completed in the last 180 days and have certificate (attached)" at bounding box center [616, 266] width 315 height 17
click at [465, 262] on input "Completed in the last 180 days and have certificate (attached)" at bounding box center [470, 263] width 11 height 11
radio input "true"
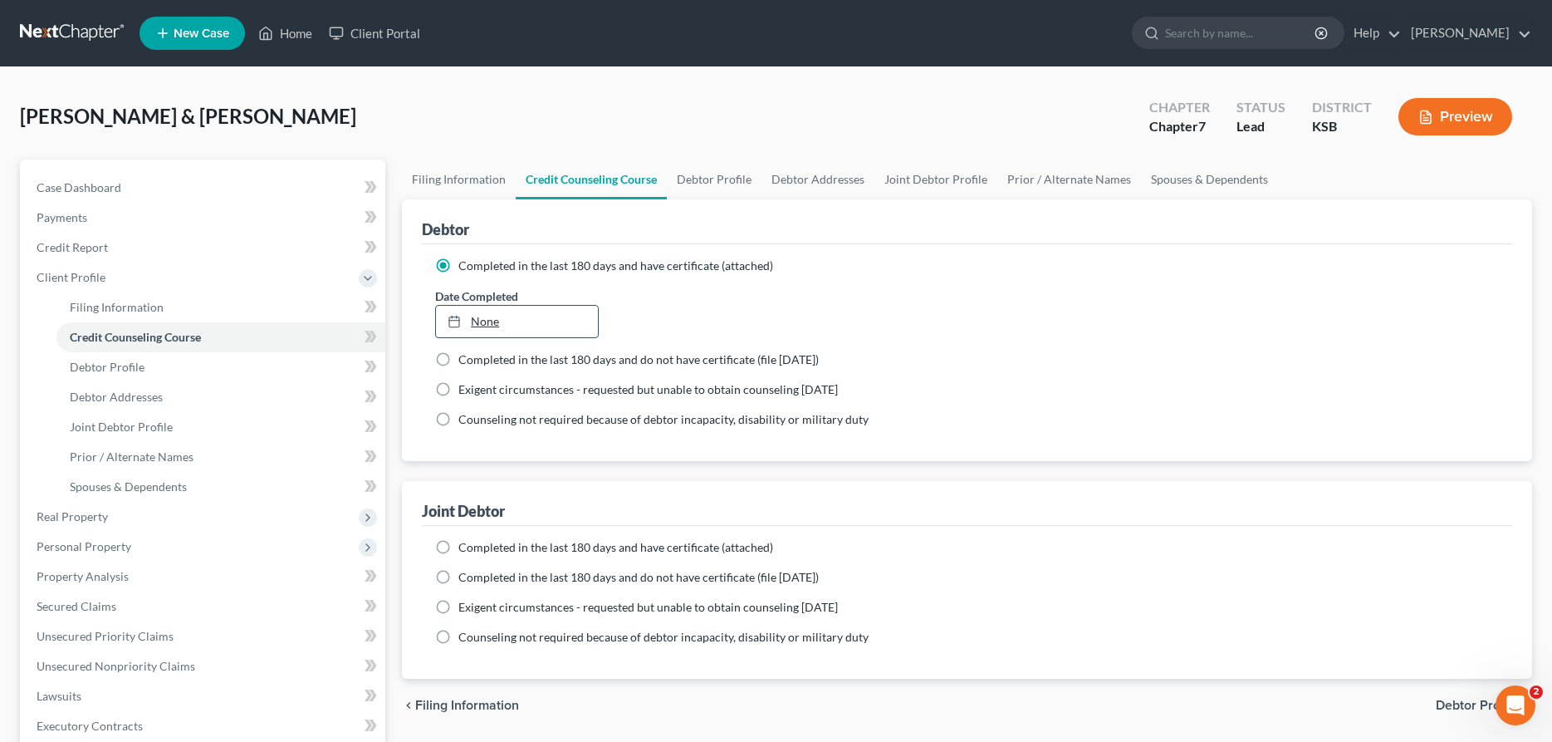
click at [478, 319] on link "None" at bounding box center [517, 322] width 162 height 32
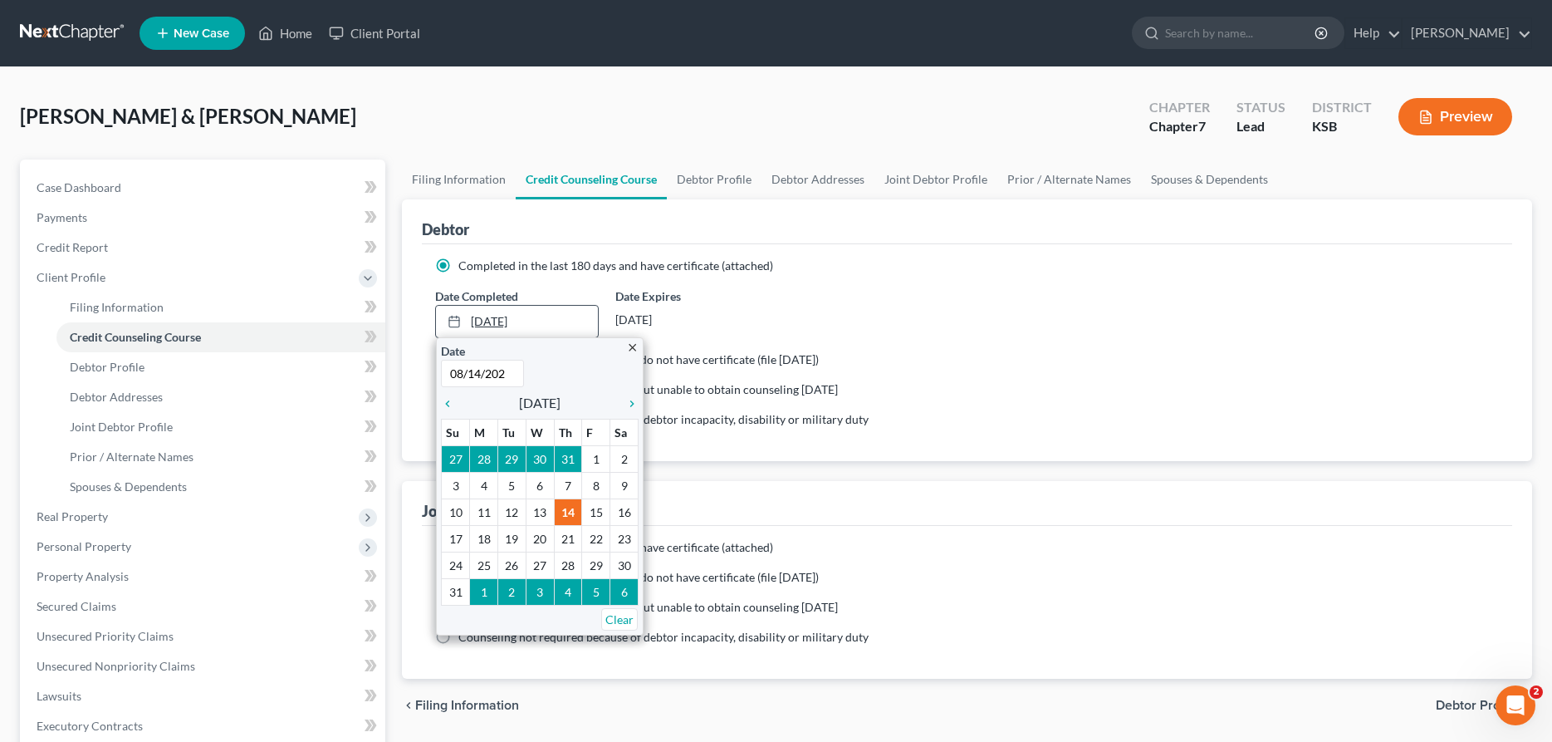
type input "[DATE]"
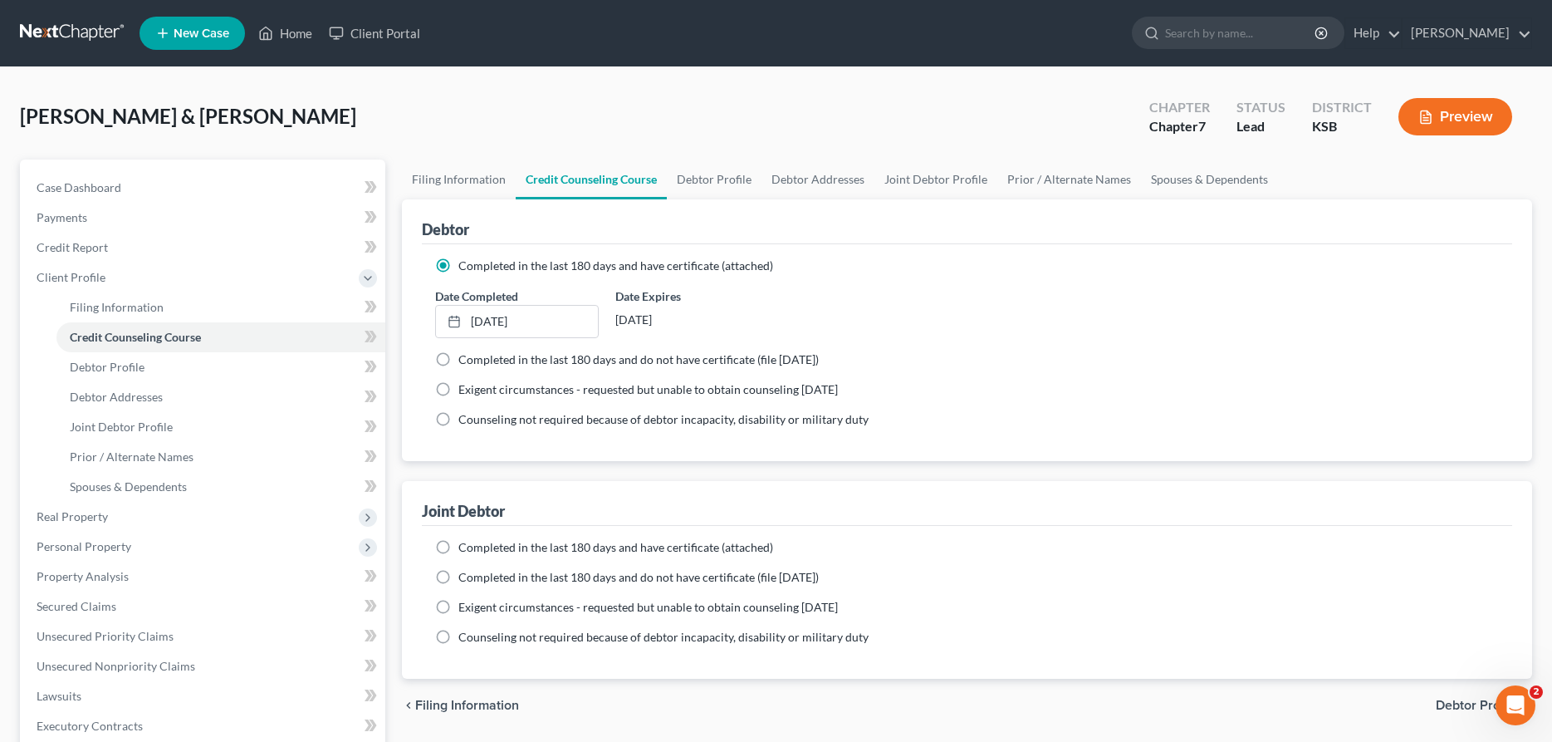
click at [459, 547] on label "Completed in the last 180 days and have certificate (attached)" at bounding box center [616, 547] width 315 height 17
click at [459, 544] on label "Completed in the last 180 days and have certificate (attached)" at bounding box center [616, 547] width 315 height 17
click at [465, 544] on input "Completed in the last 180 days and have certificate (attached)" at bounding box center [470, 544] width 11 height 11
radio input "true"
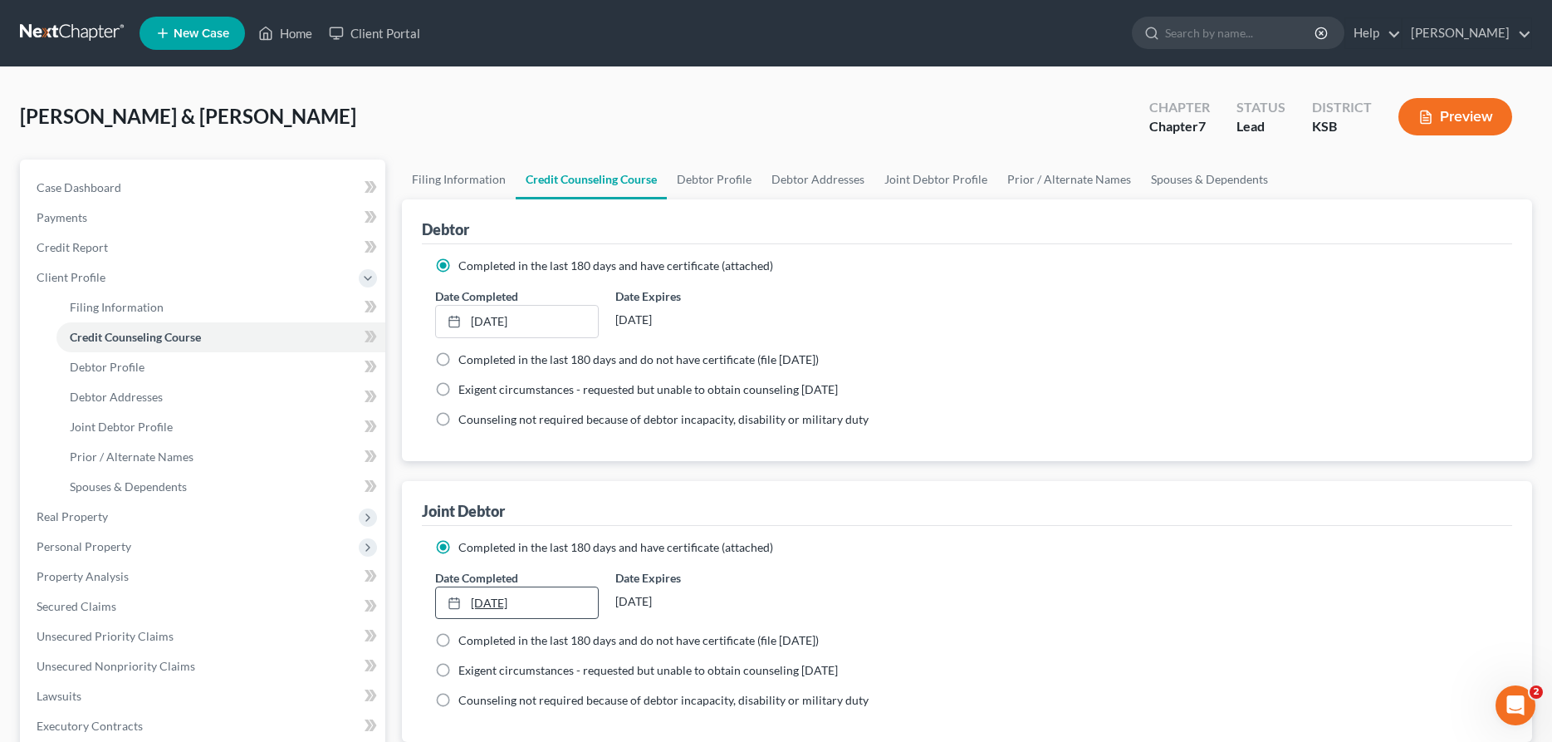
type input "[DATE]"
click at [487, 602] on link "[DATE]" at bounding box center [517, 603] width 162 height 32
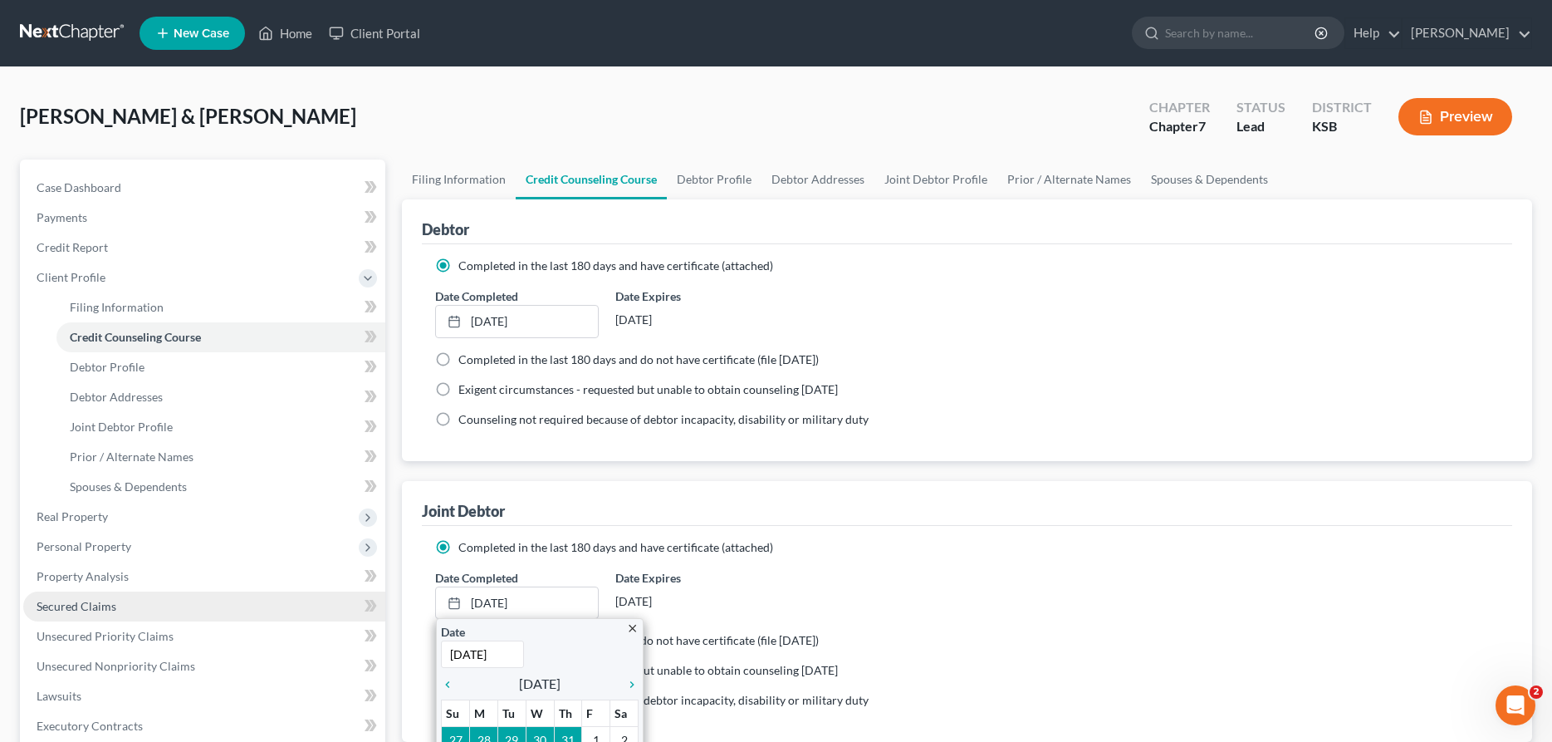
click at [56, 606] on span "Secured Claims" at bounding box center [77, 606] width 80 height 14
